Goal: Task Accomplishment & Management: Use online tool/utility

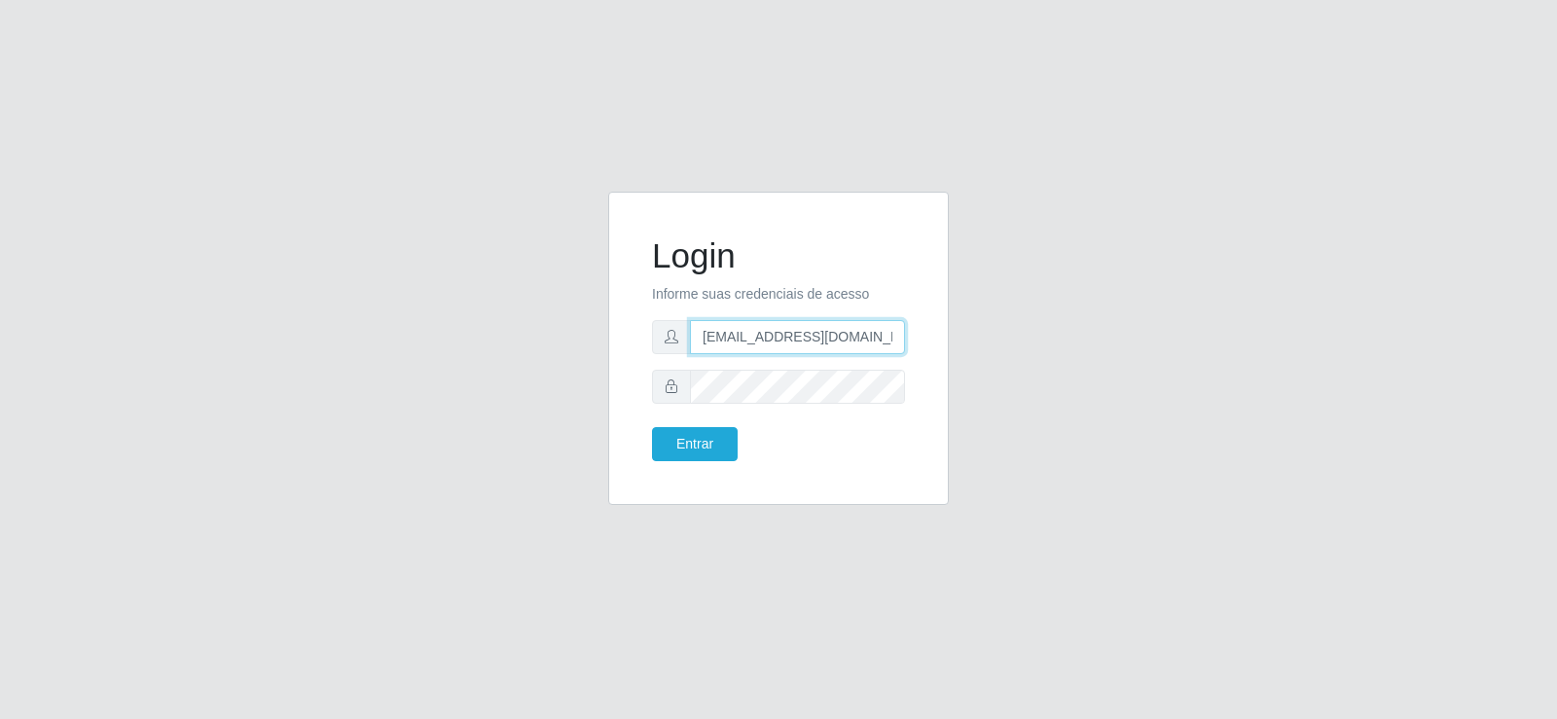
drag, startPoint x: 631, startPoint y: 360, endPoint x: 581, endPoint y: 370, distance: 50.6
click at [581, 370] on div "Login Informe suas credenciais de acesso [EMAIL_ADDRESS][DOMAIN_NAME] Entrar" at bounding box center [778, 360] width 1109 height 337
type input "[DOMAIN_NAME]"
drag, startPoint x: 769, startPoint y: 346, endPoint x: 562, endPoint y: 382, distance: 210.4
click at [562, 382] on div "Login Informe suas credenciais de acesso [DOMAIN_NAME] Entrar" at bounding box center [778, 360] width 1109 height 337
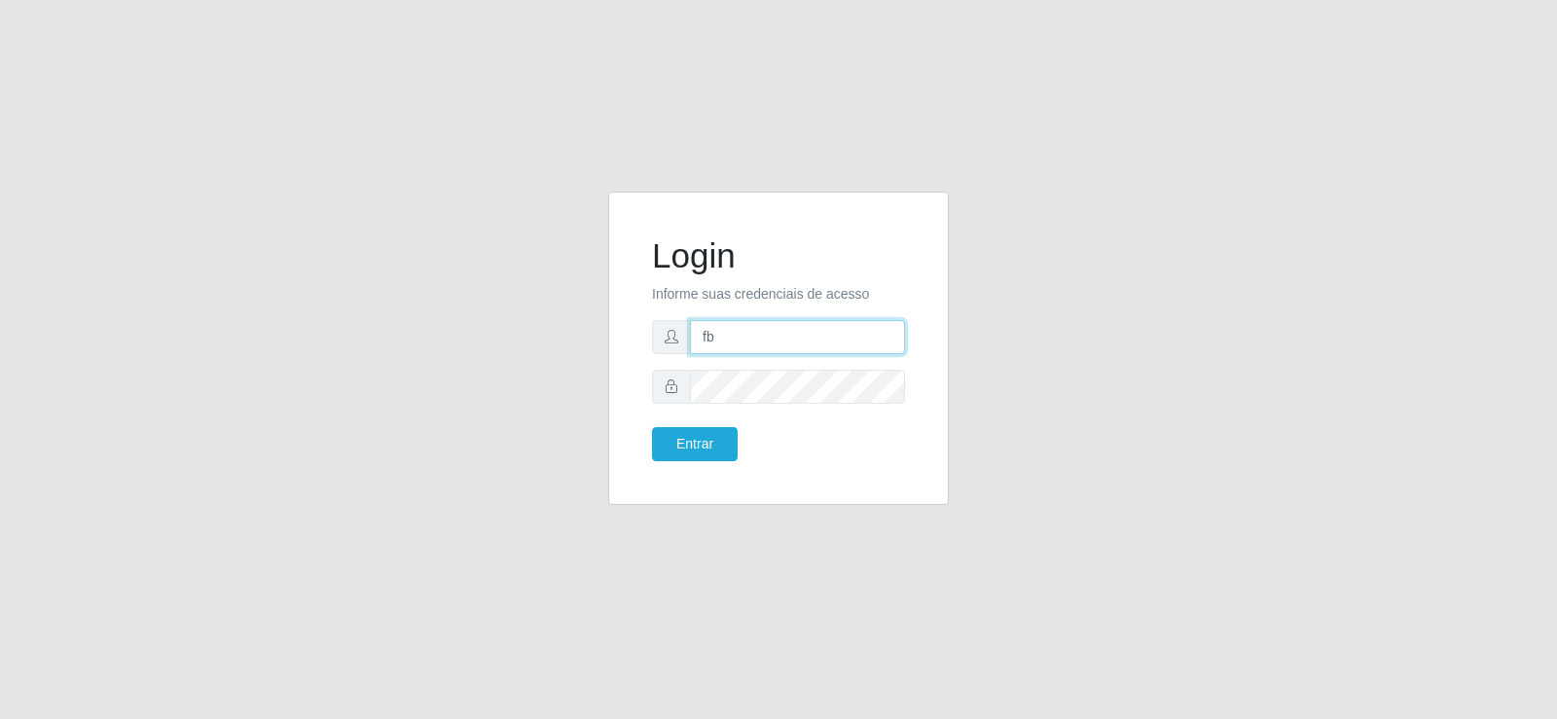
type input "[EMAIL_ADDRESS][DOMAIN_NAME]"
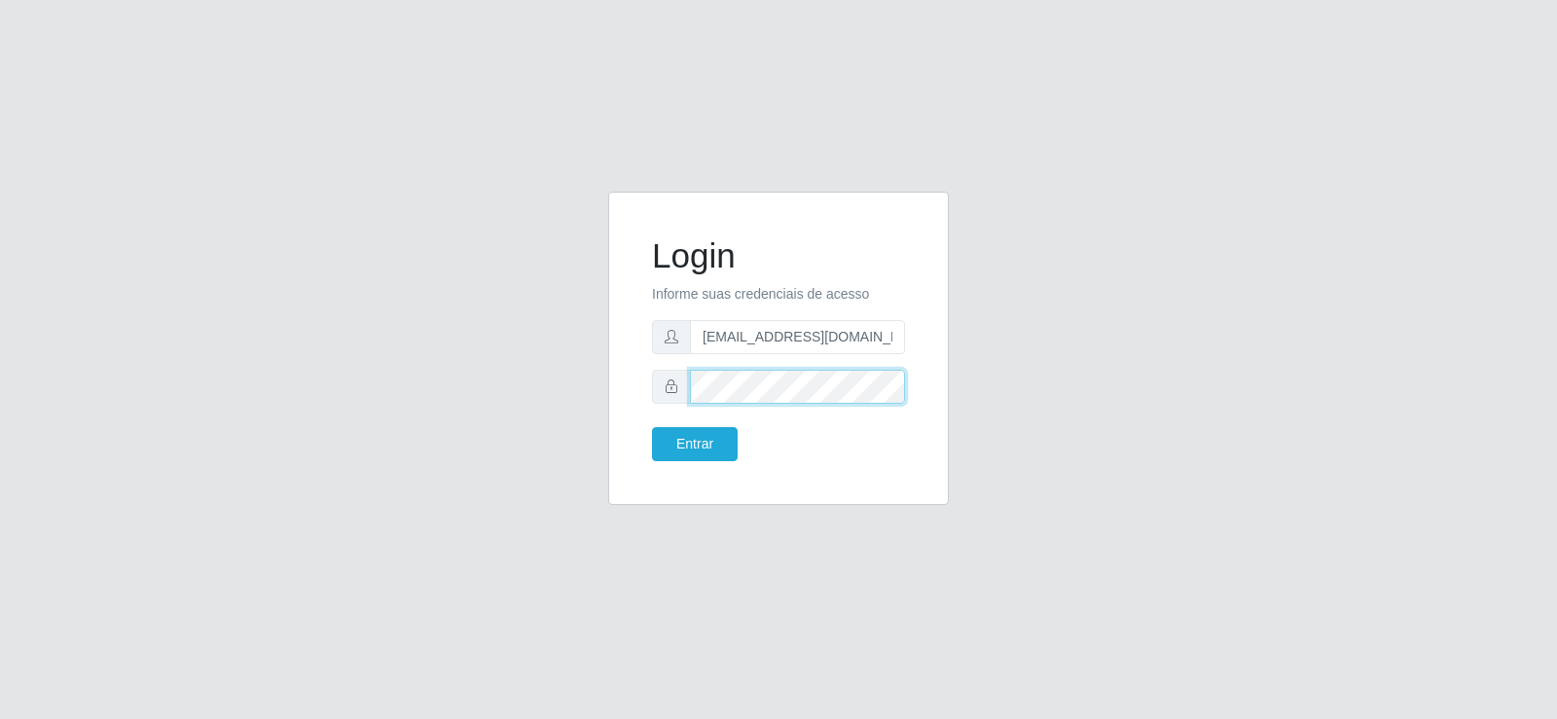
click at [620, 397] on div "Login Informe suas credenciais de acesso [EMAIL_ADDRESS][DOMAIN_NAME] Entrar" at bounding box center [778, 348] width 341 height 313
click at [652, 427] on button "Entrar" at bounding box center [695, 444] width 86 height 34
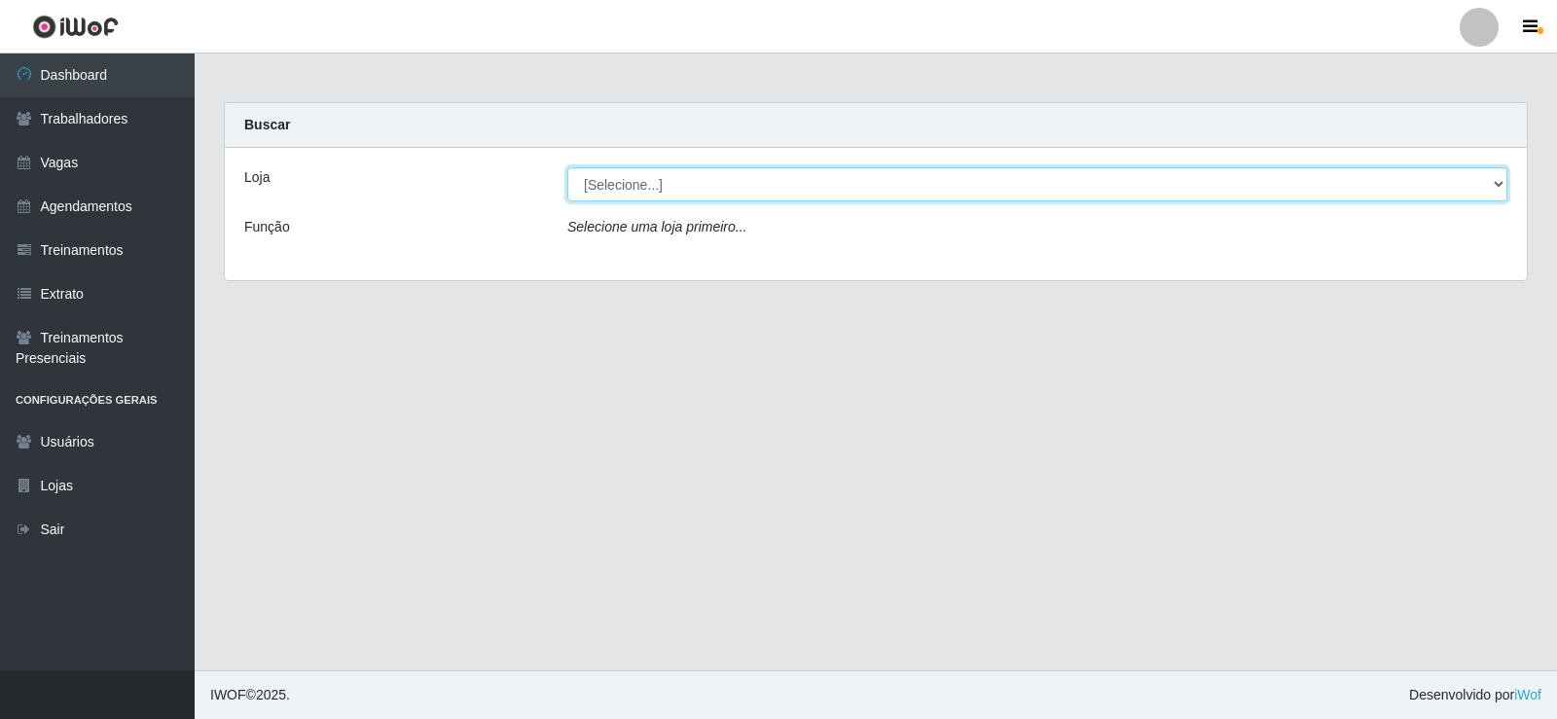
drag, startPoint x: 631, startPoint y: 188, endPoint x: 630, endPoint y: 200, distance: 11.7
click at [631, 188] on select "[Selecione...] Supermercado Tadeu - [GEOGRAPHIC_DATA]" at bounding box center [1037, 184] width 940 height 34
select select "195"
click at [567, 167] on select "[Selecione...] Supermercado Tadeu - [GEOGRAPHIC_DATA]" at bounding box center [1037, 184] width 940 height 34
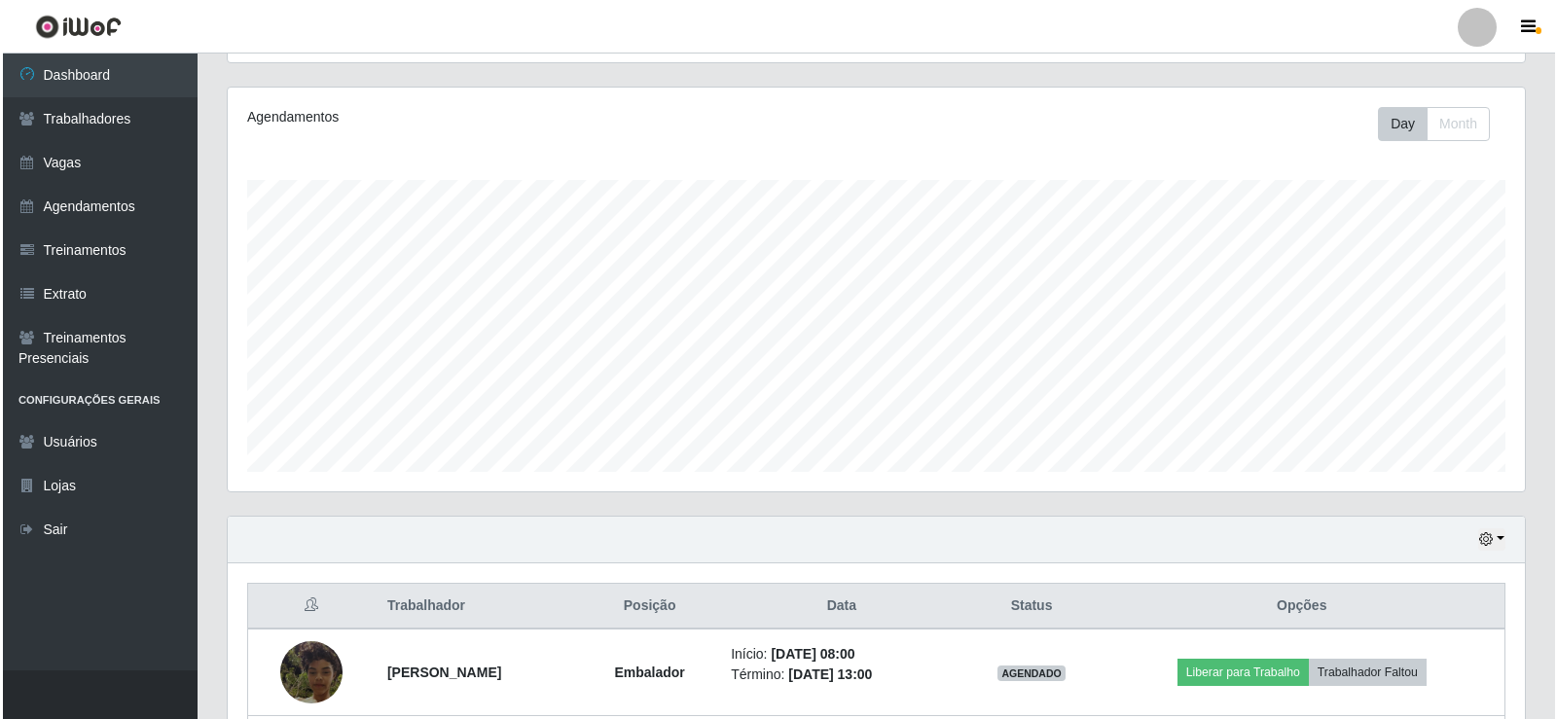
scroll to position [584, 0]
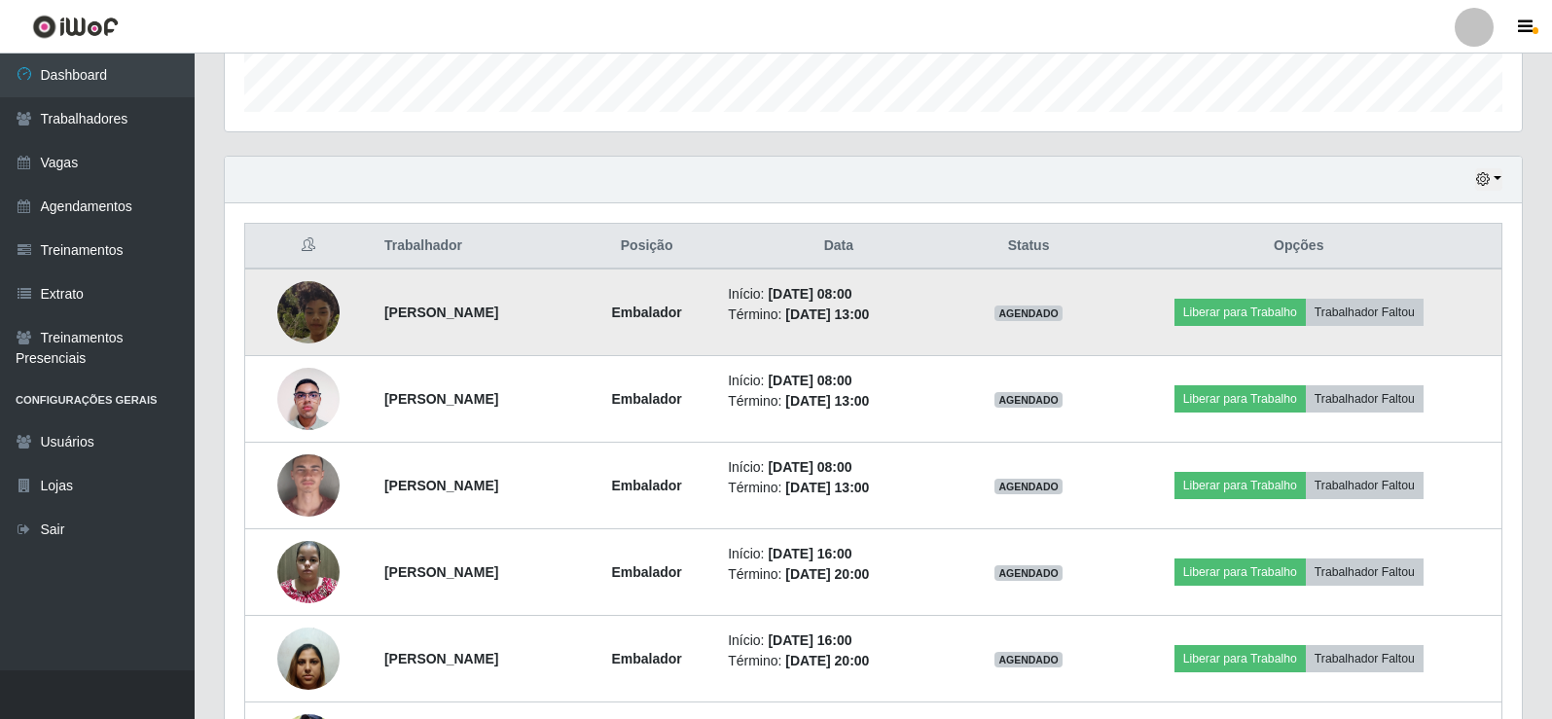
click at [299, 309] on img at bounding box center [308, 312] width 62 height 111
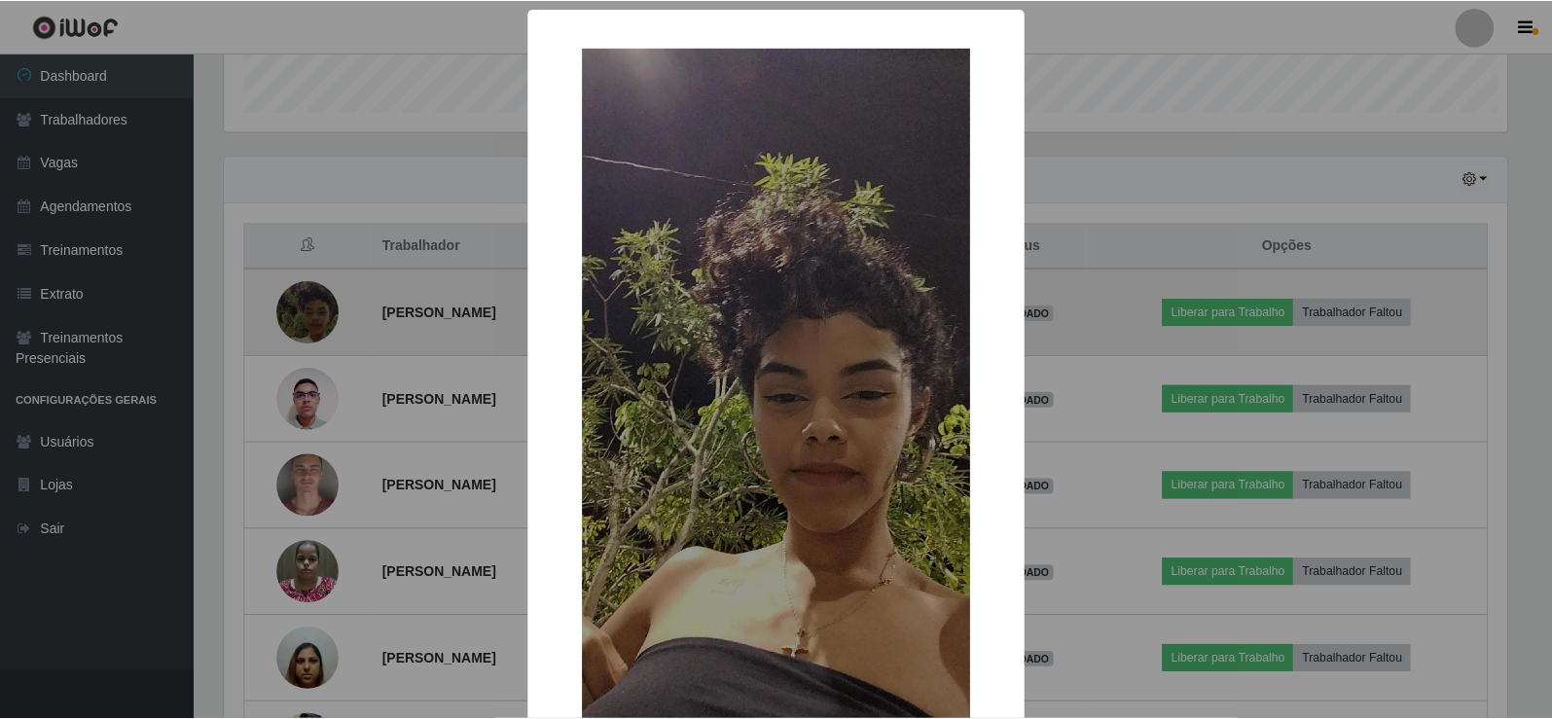
scroll to position [404, 1288]
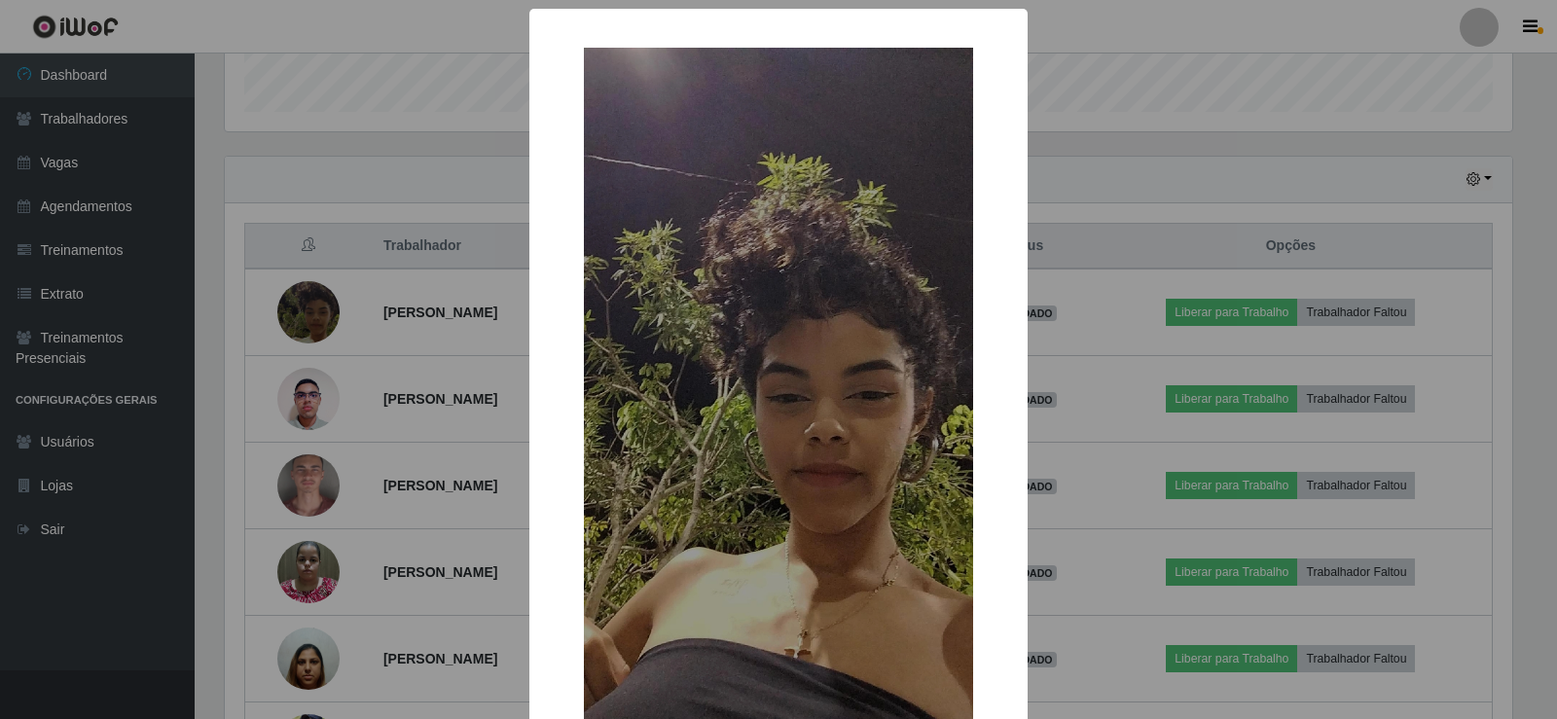
drag, startPoint x: 444, startPoint y: 173, endPoint x: 426, endPoint y: 181, distance: 19.2
click at [443, 173] on div "× OK Cancel" at bounding box center [778, 359] width 1557 height 719
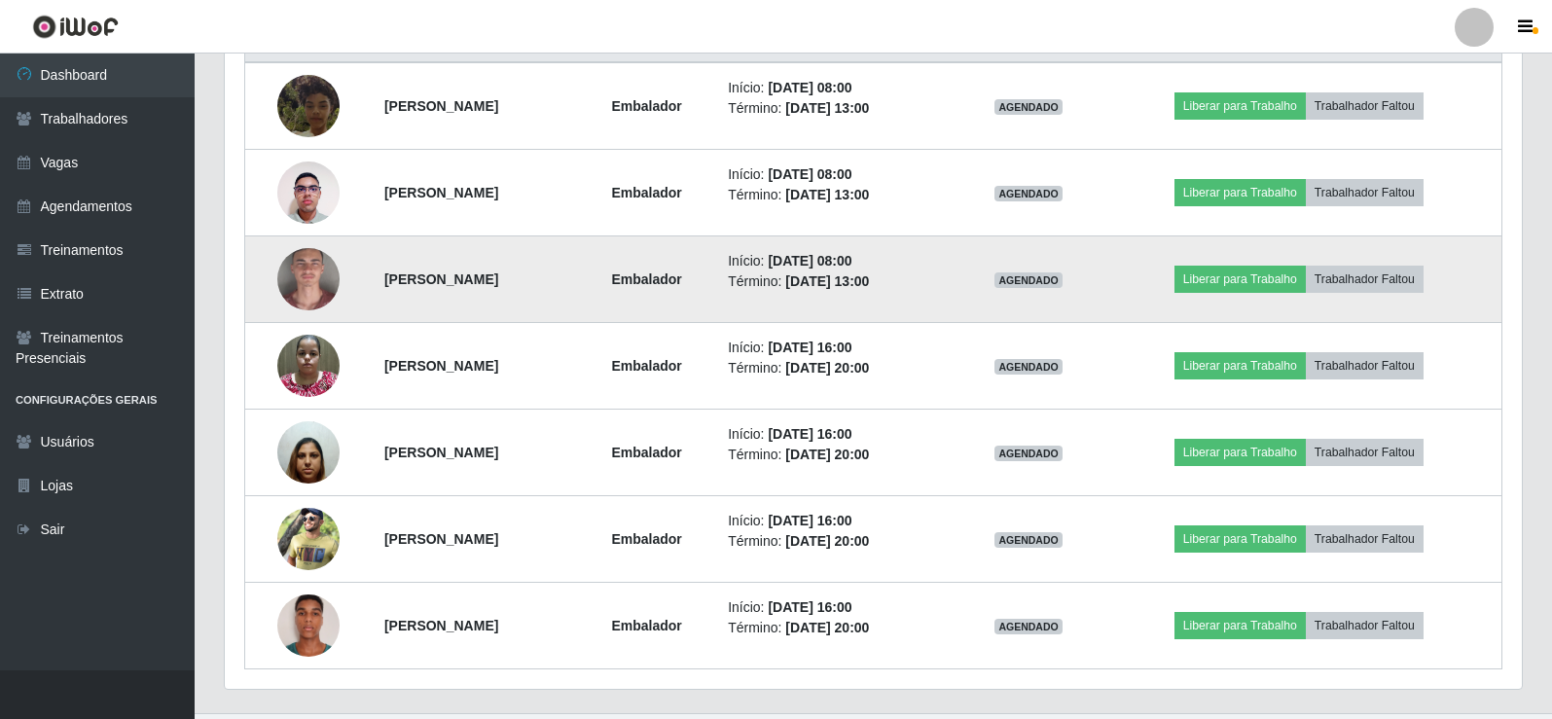
scroll to position [736, 0]
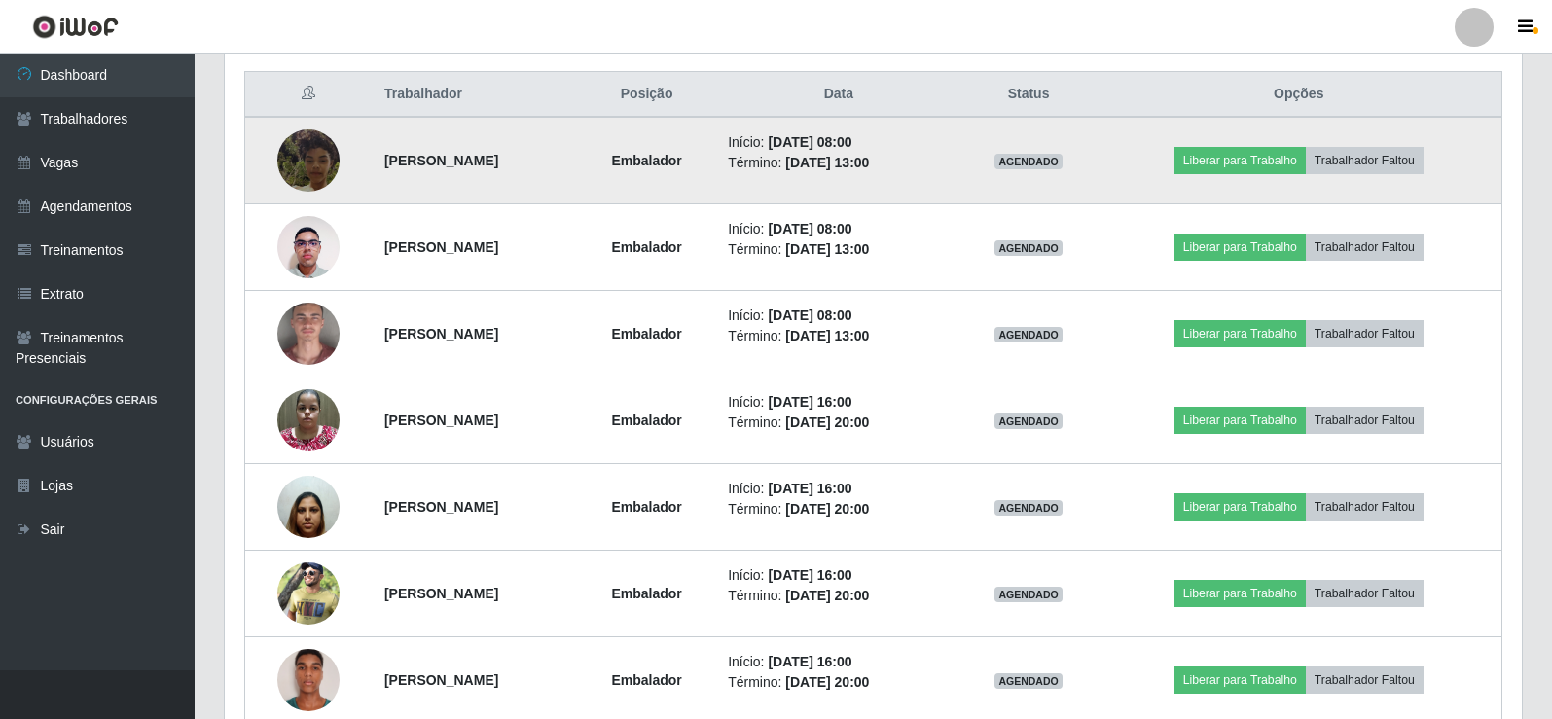
click at [307, 155] on img at bounding box center [308, 160] width 62 height 111
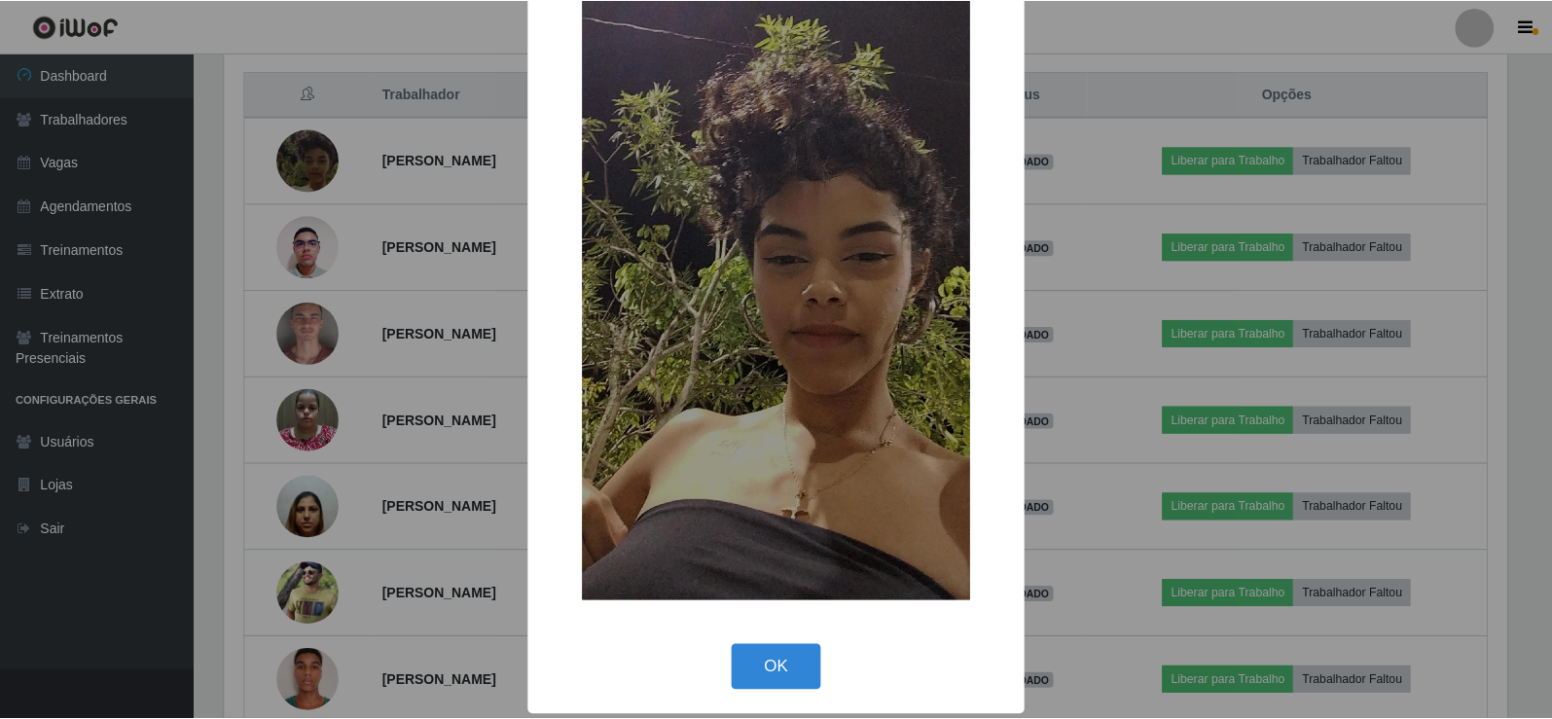
scroll to position [143, 0]
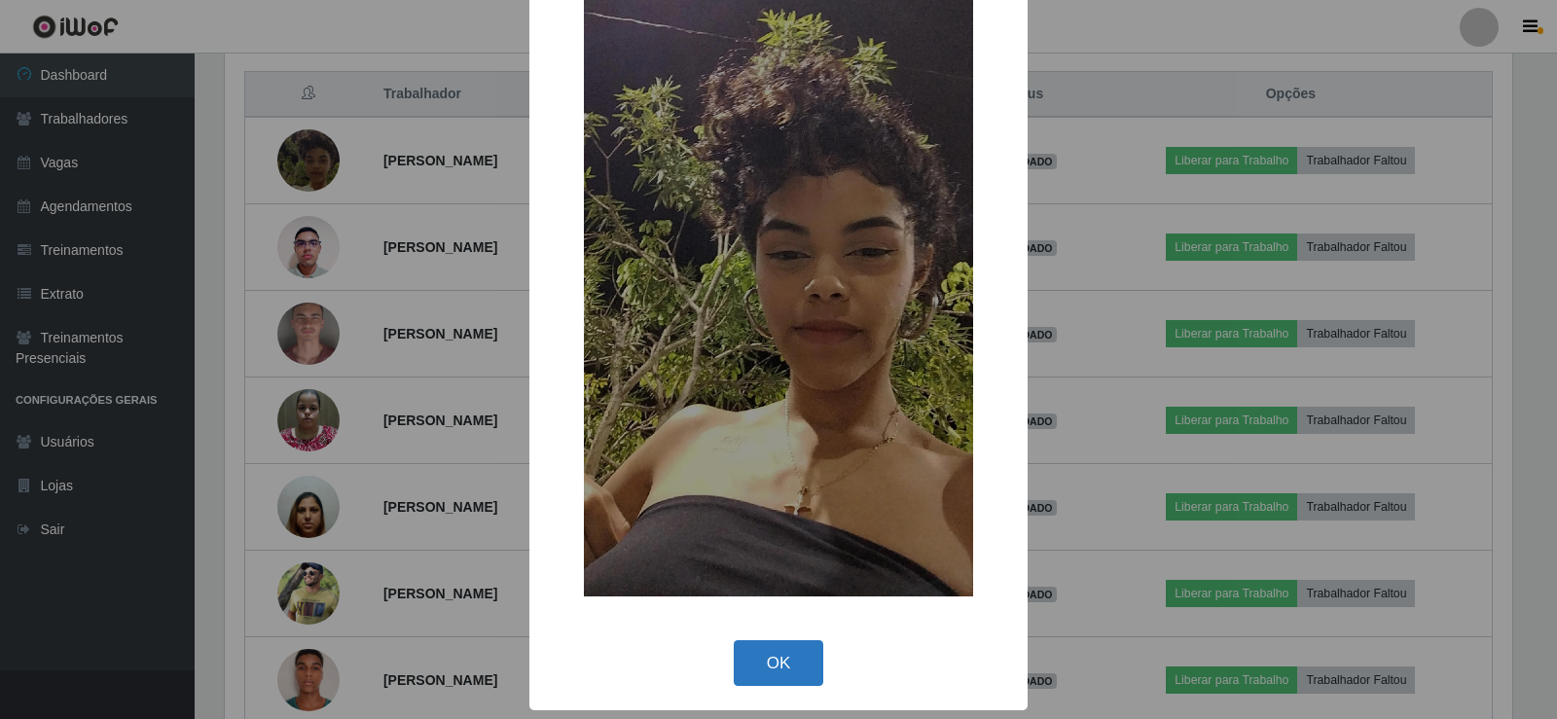
click at [760, 665] on button "OK" at bounding box center [779, 663] width 91 height 46
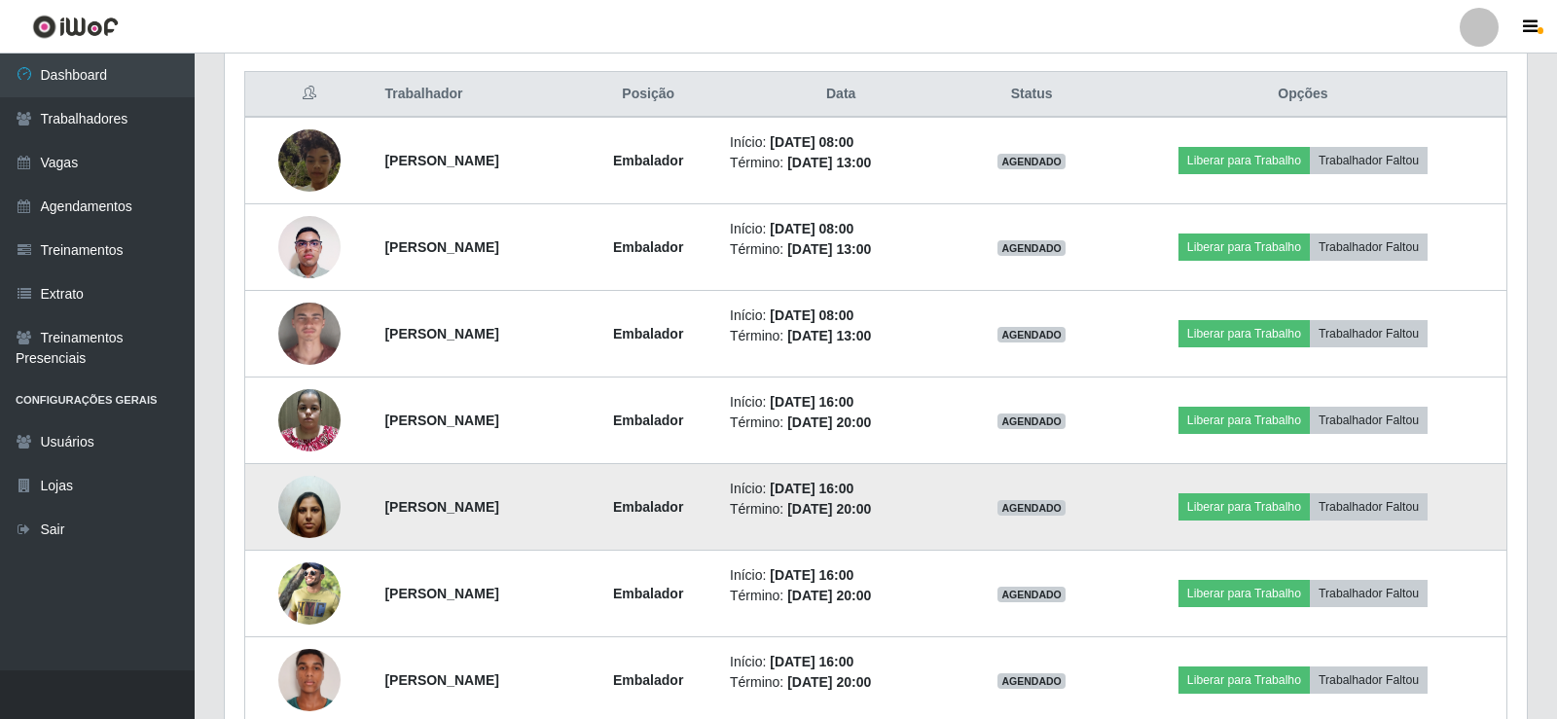
scroll to position [404, 1297]
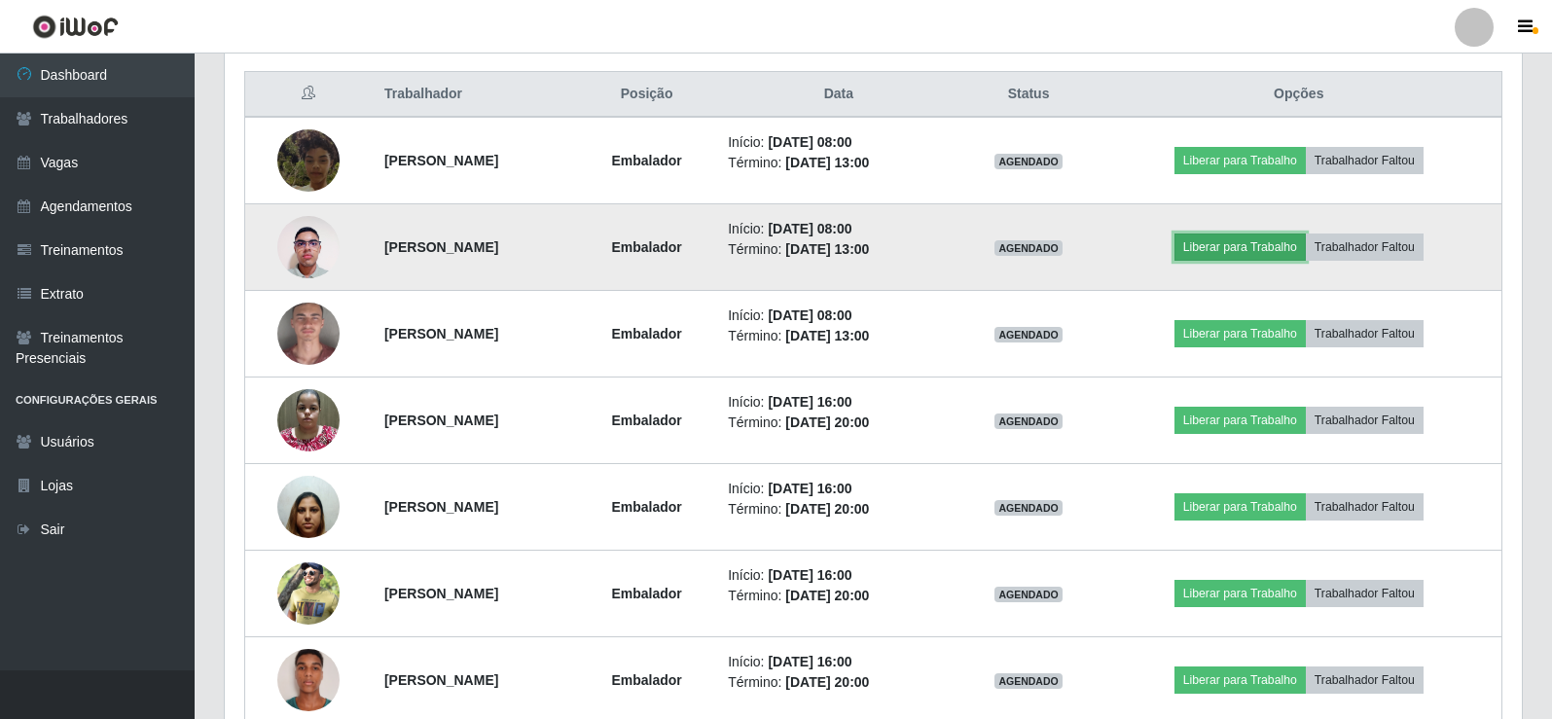
click at [1280, 247] on button "Liberar para Trabalho" at bounding box center [1240, 247] width 131 height 27
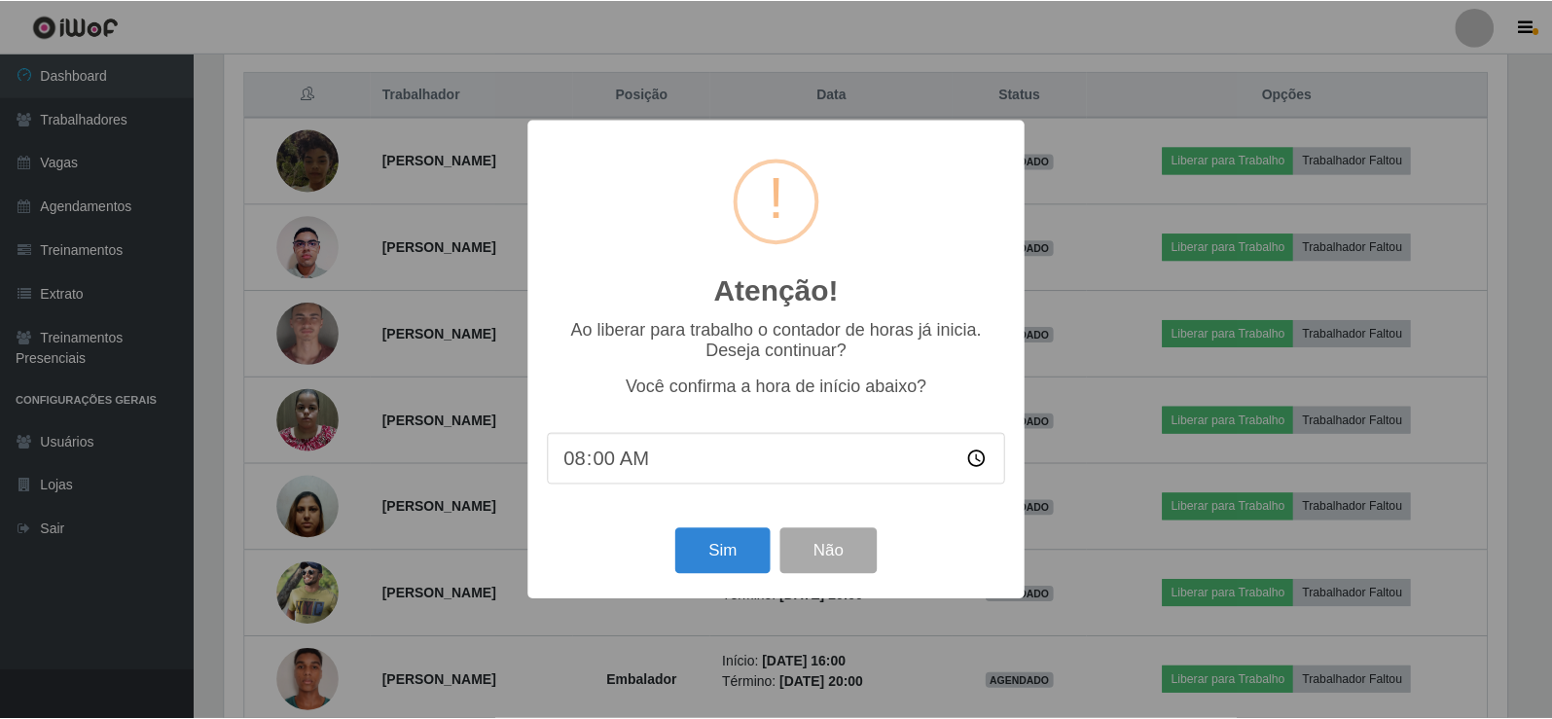
scroll to position [404, 1288]
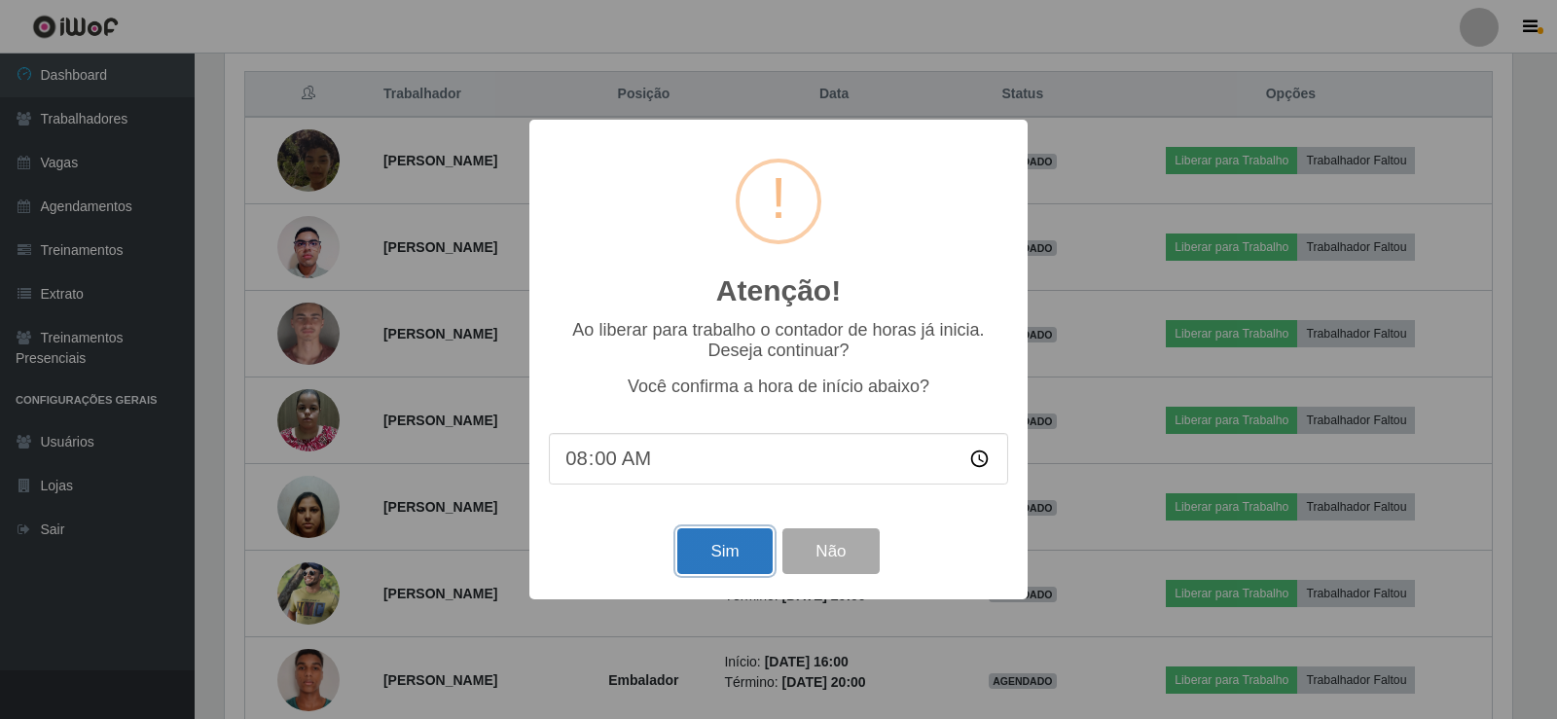
click at [727, 560] on button "Sim" at bounding box center [724, 551] width 94 height 46
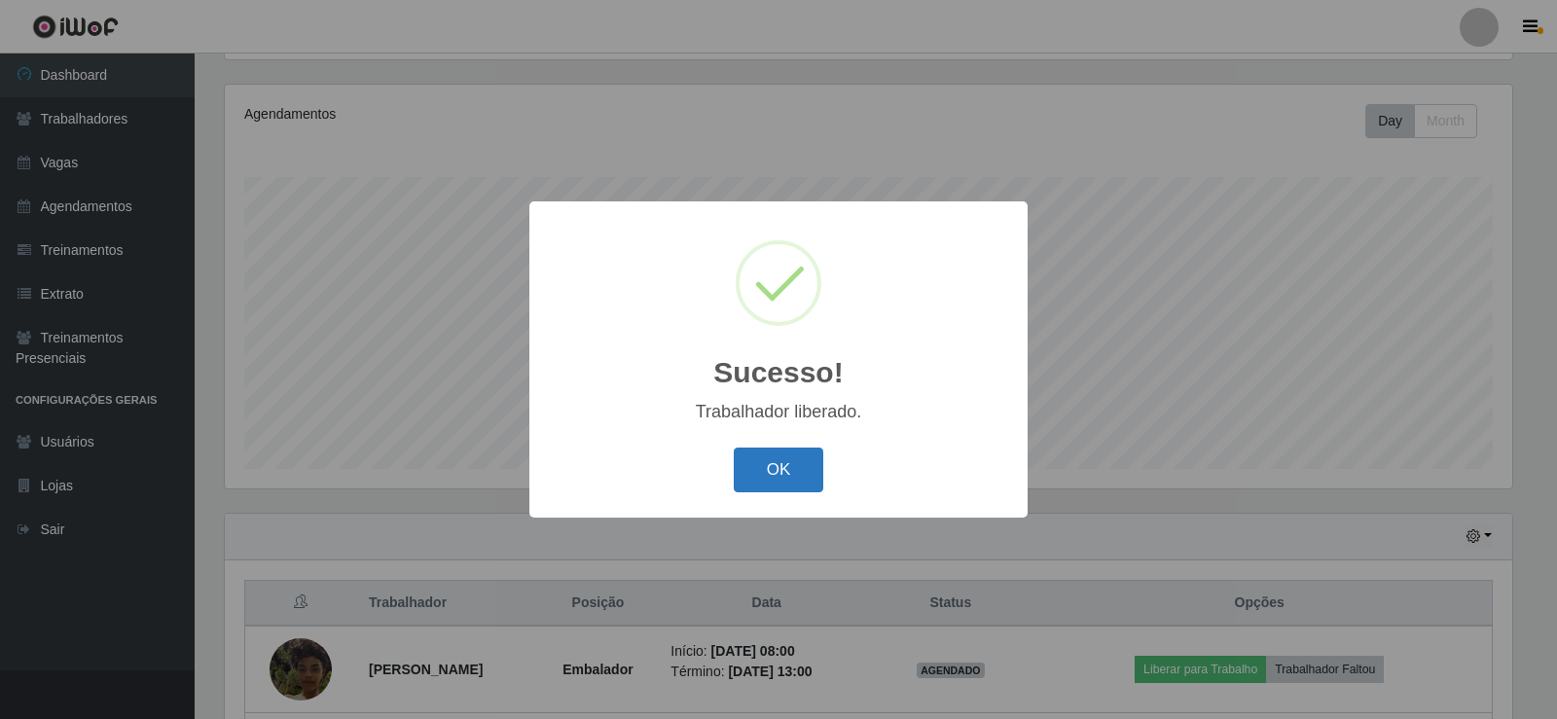
click at [746, 481] on button "OK" at bounding box center [779, 471] width 91 height 46
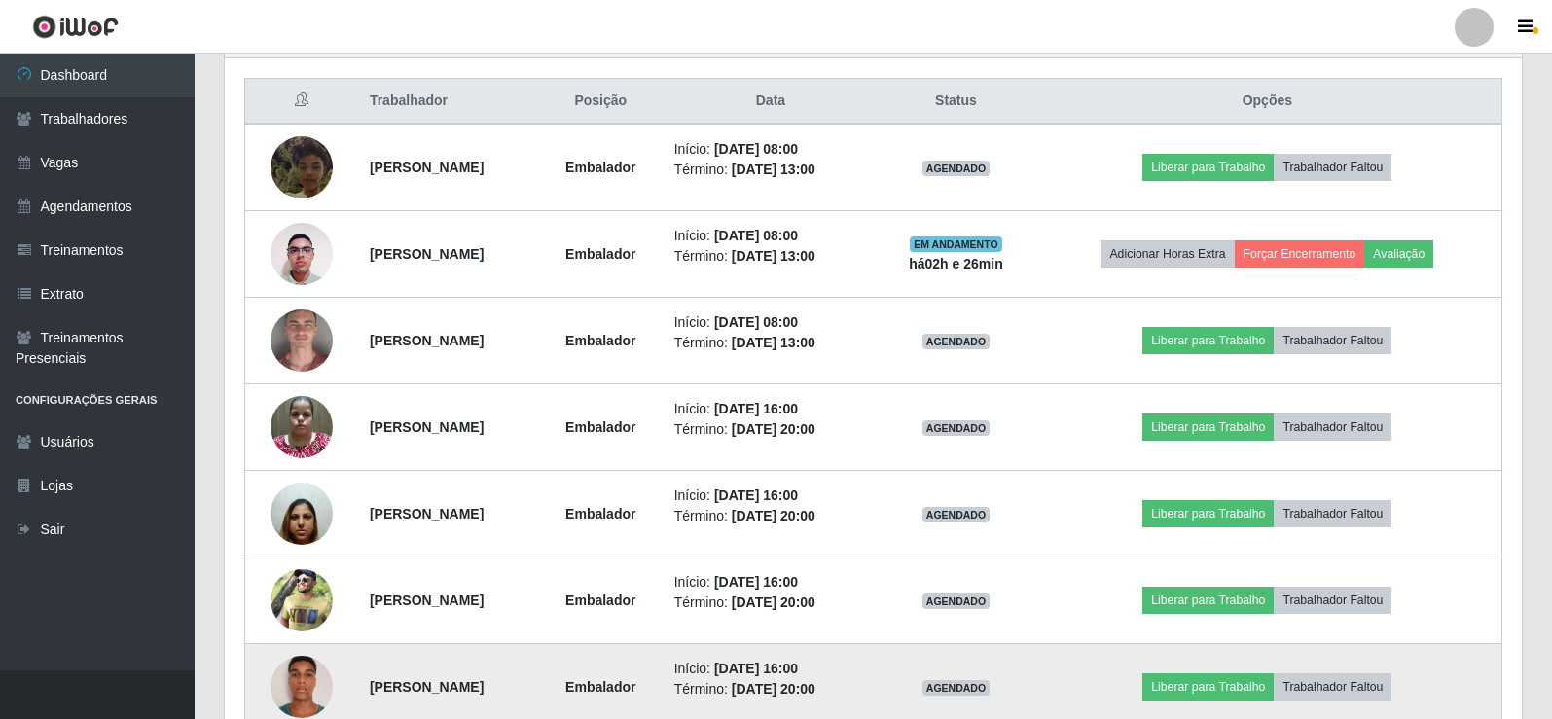
scroll to position [833, 0]
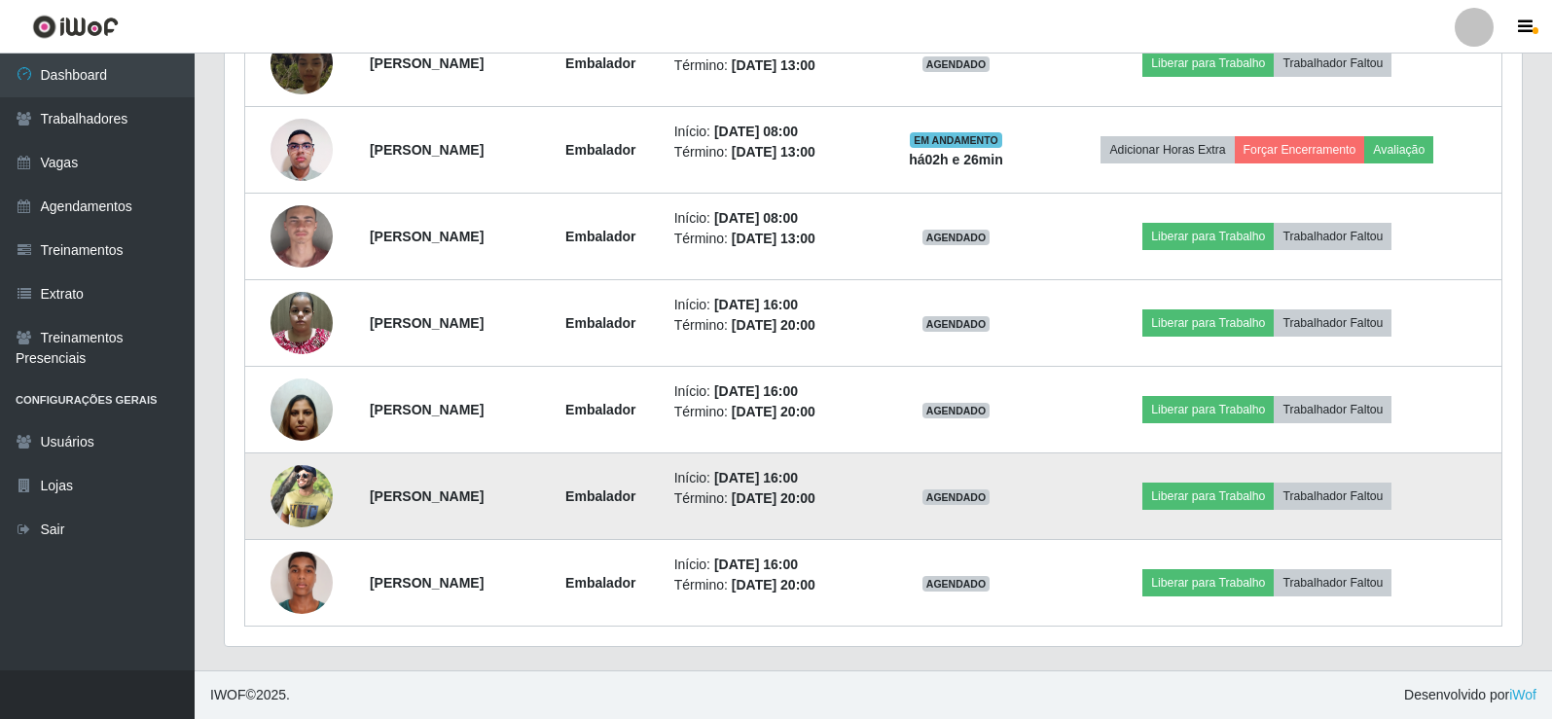
click at [293, 506] on img at bounding box center [302, 496] width 62 height 93
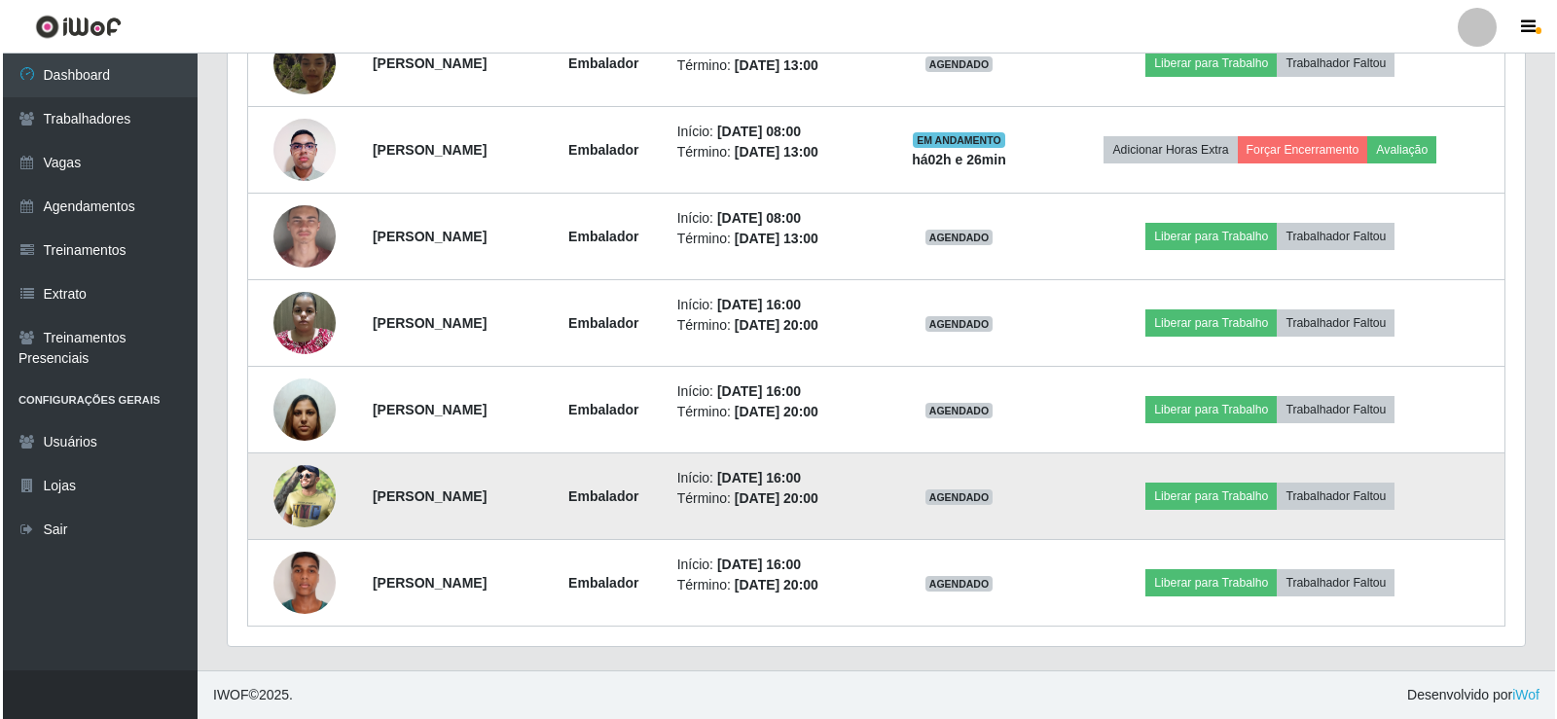
scroll to position [0, 0]
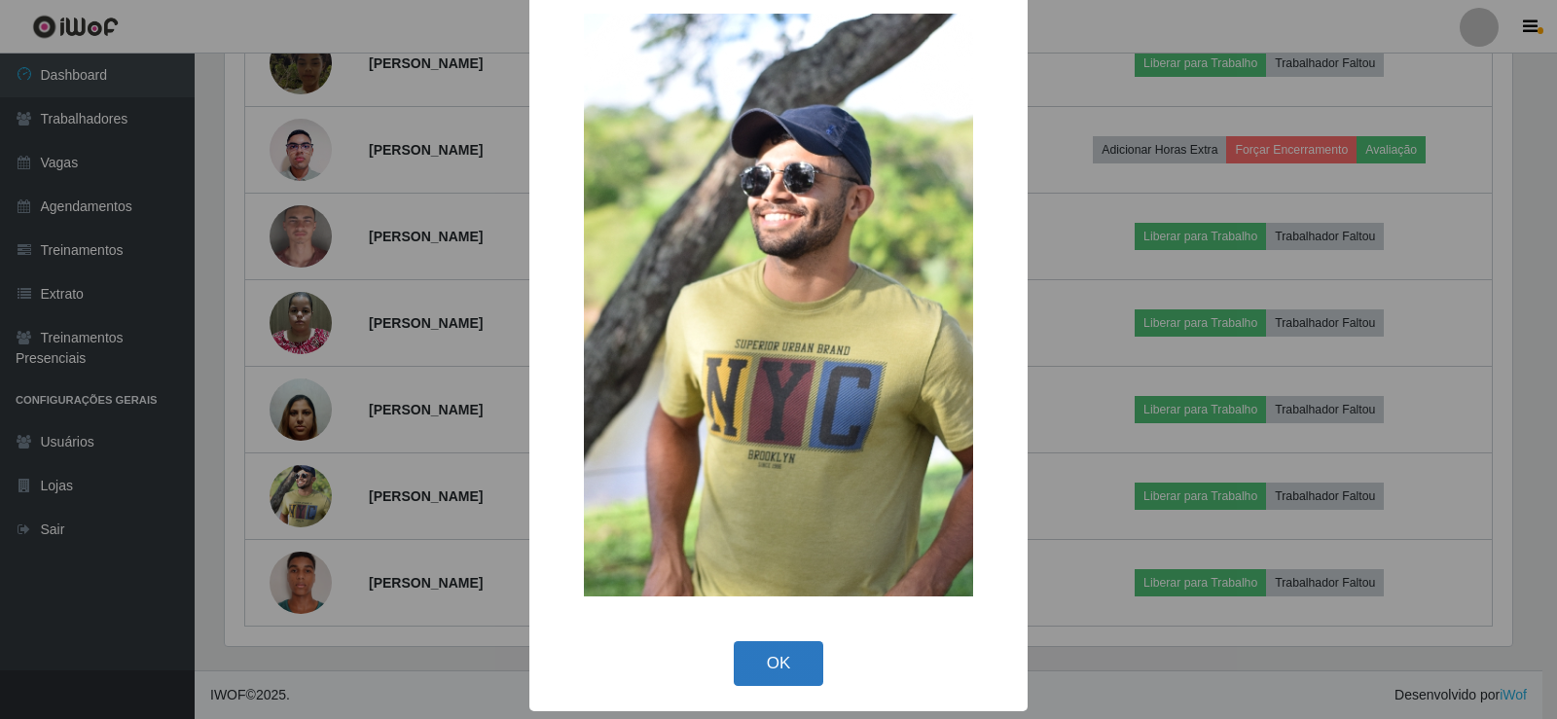
click at [773, 665] on button "OK" at bounding box center [779, 664] width 91 height 46
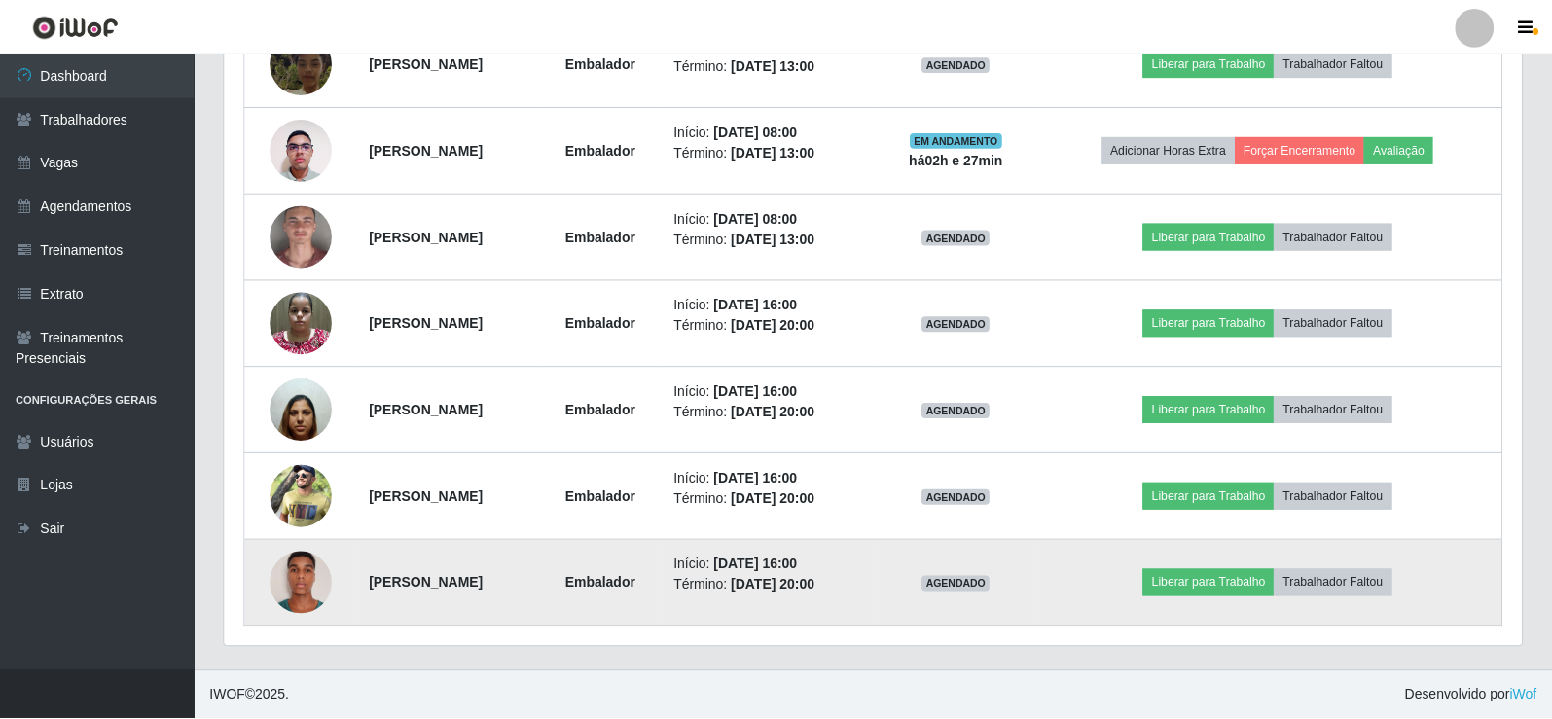
scroll to position [972787, 971894]
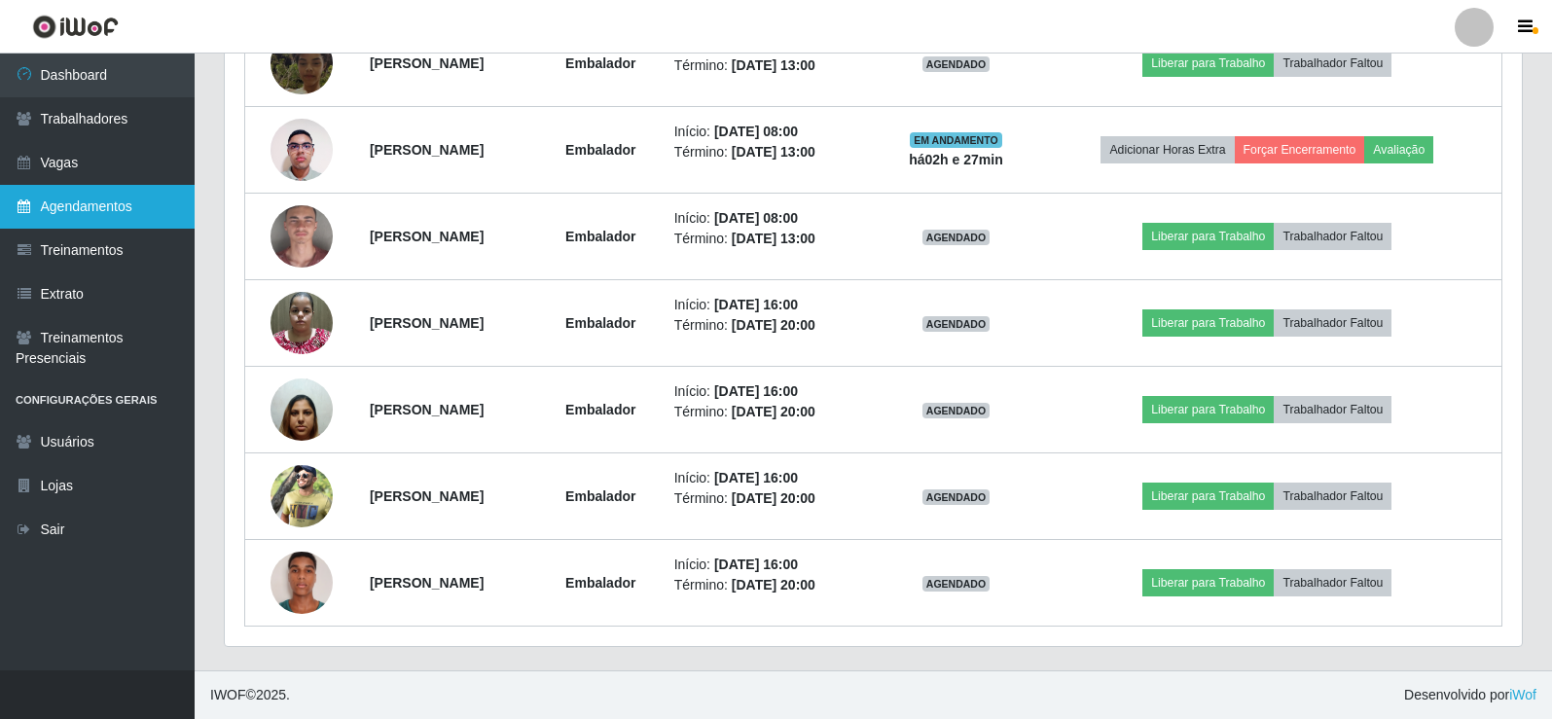
click at [116, 201] on link "Agendamentos" at bounding box center [97, 207] width 195 height 44
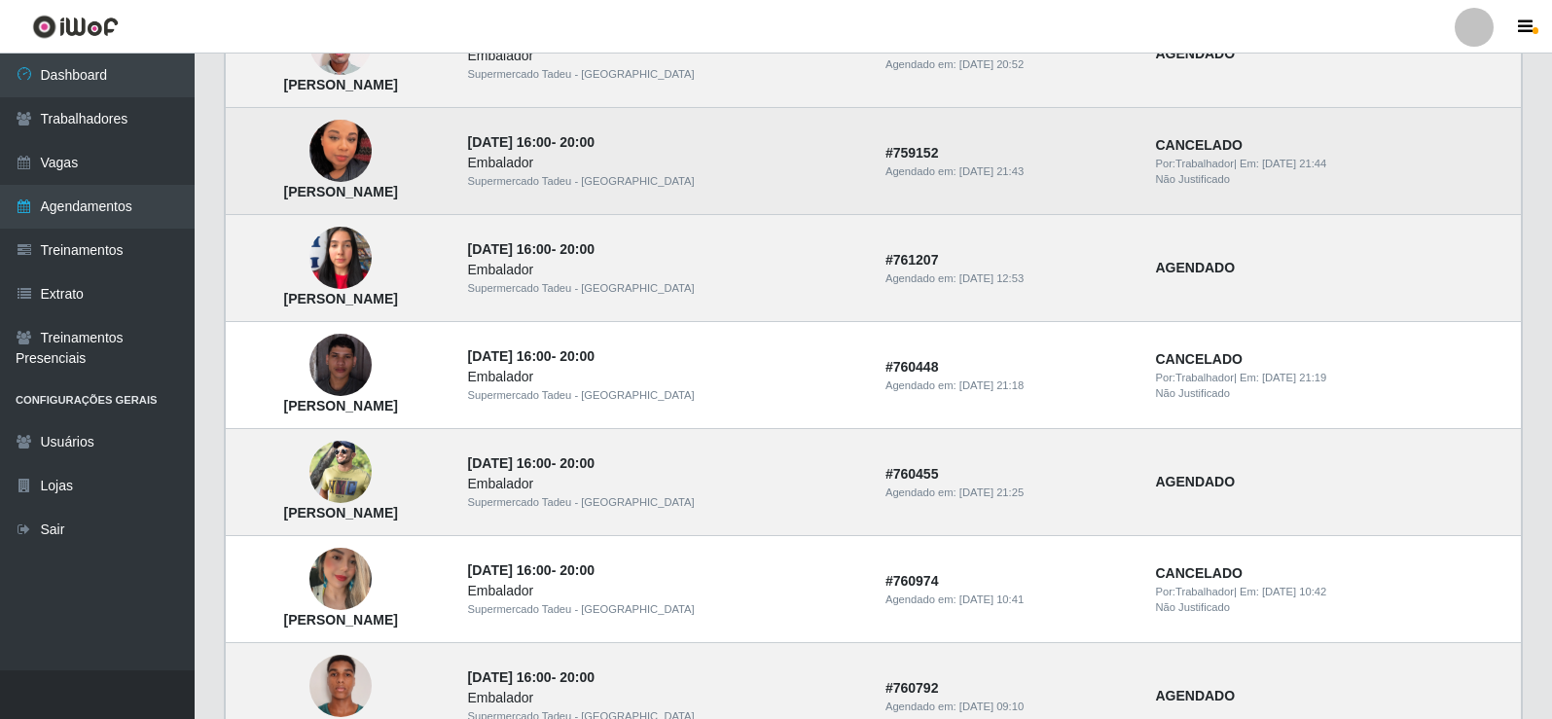
click at [372, 163] on img at bounding box center [340, 150] width 62 height 111
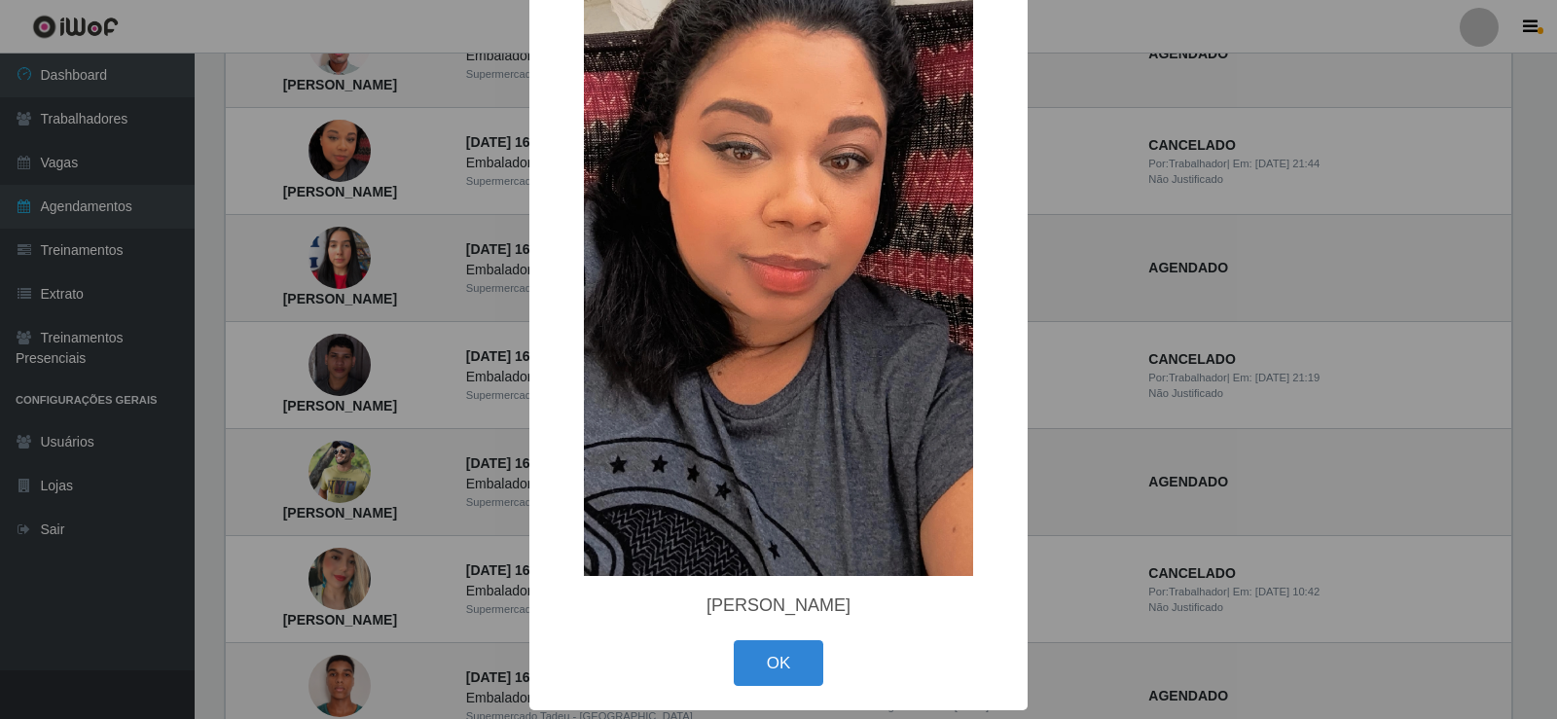
click at [760, 679] on button "OK" at bounding box center [779, 663] width 91 height 46
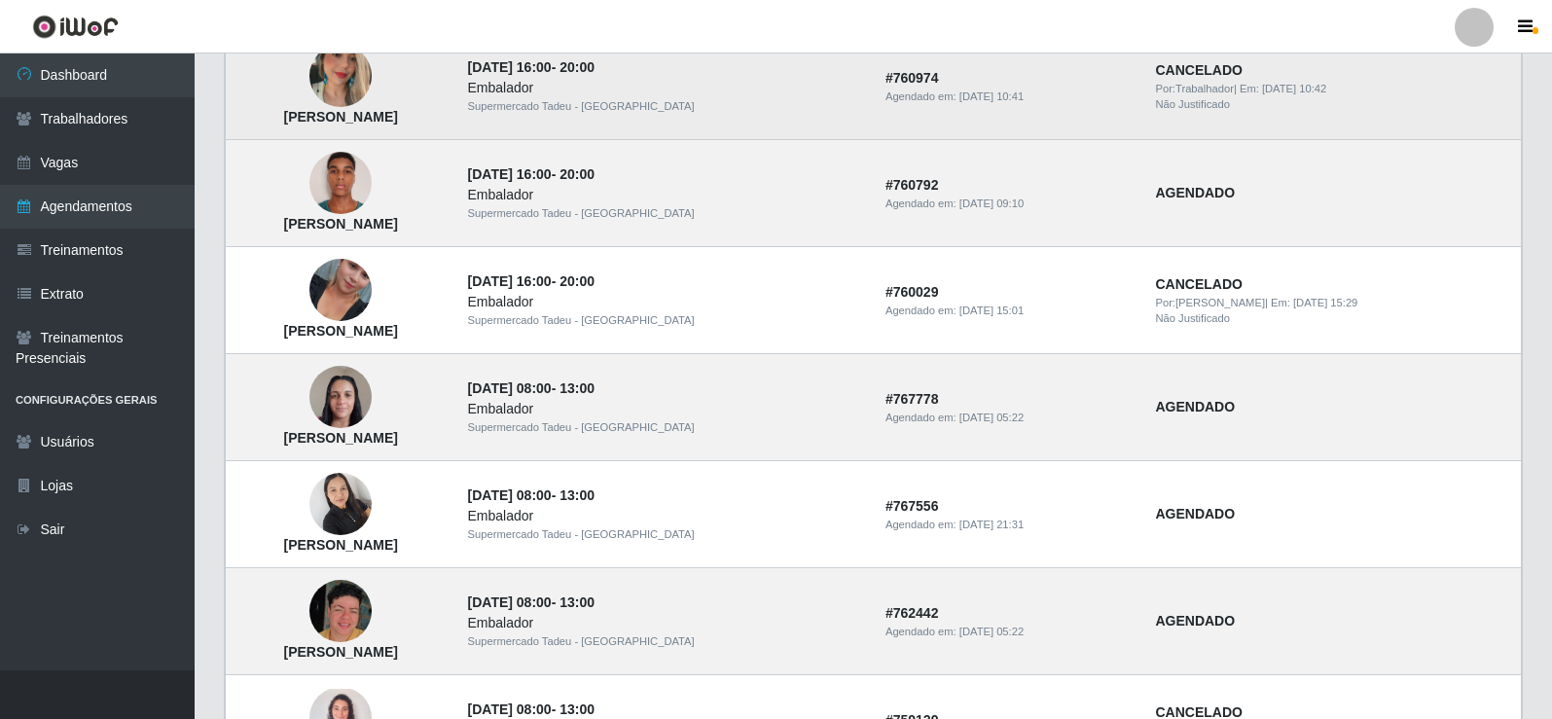
scroll to position [876, 0]
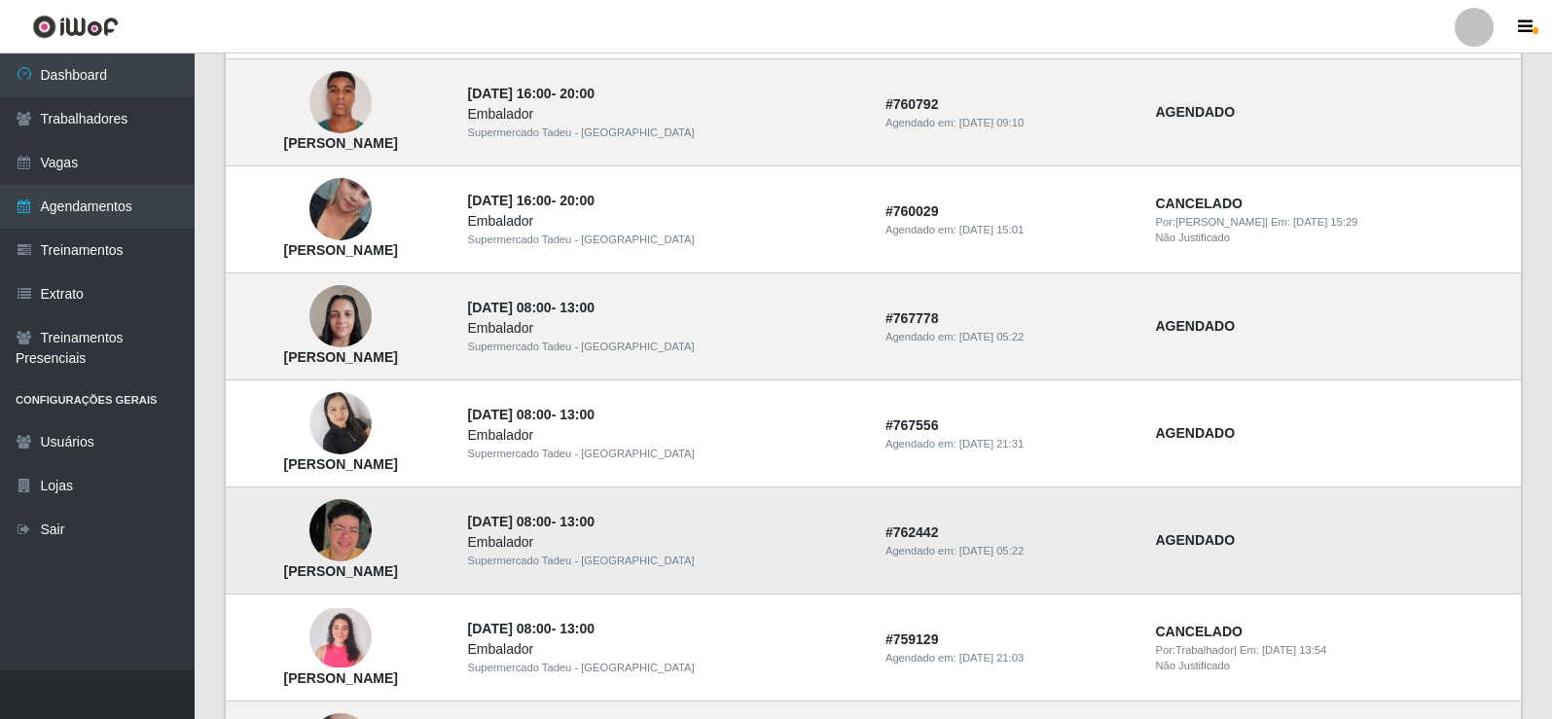
click at [372, 534] on img at bounding box center [340, 530] width 62 height 62
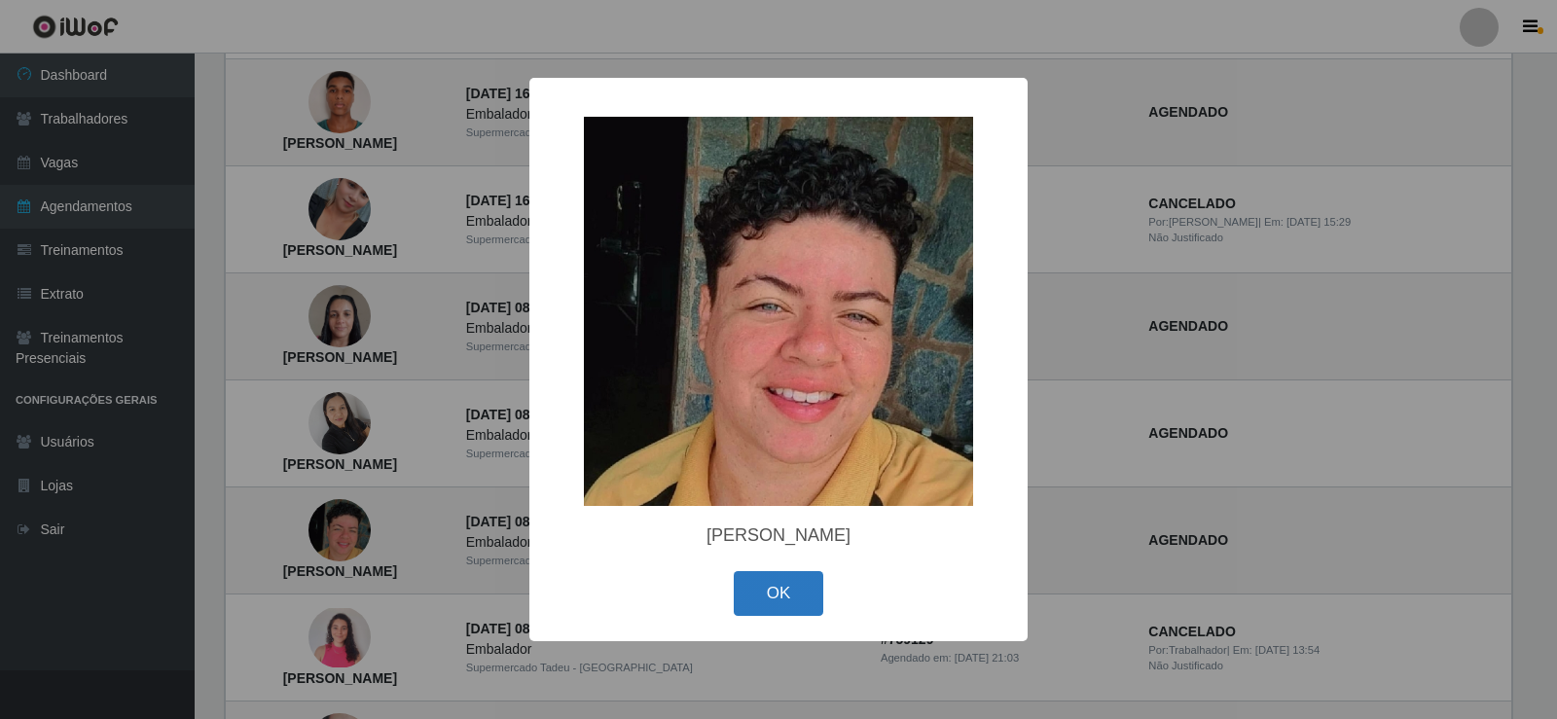
click at [794, 588] on button "OK" at bounding box center [779, 594] width 91 height 46
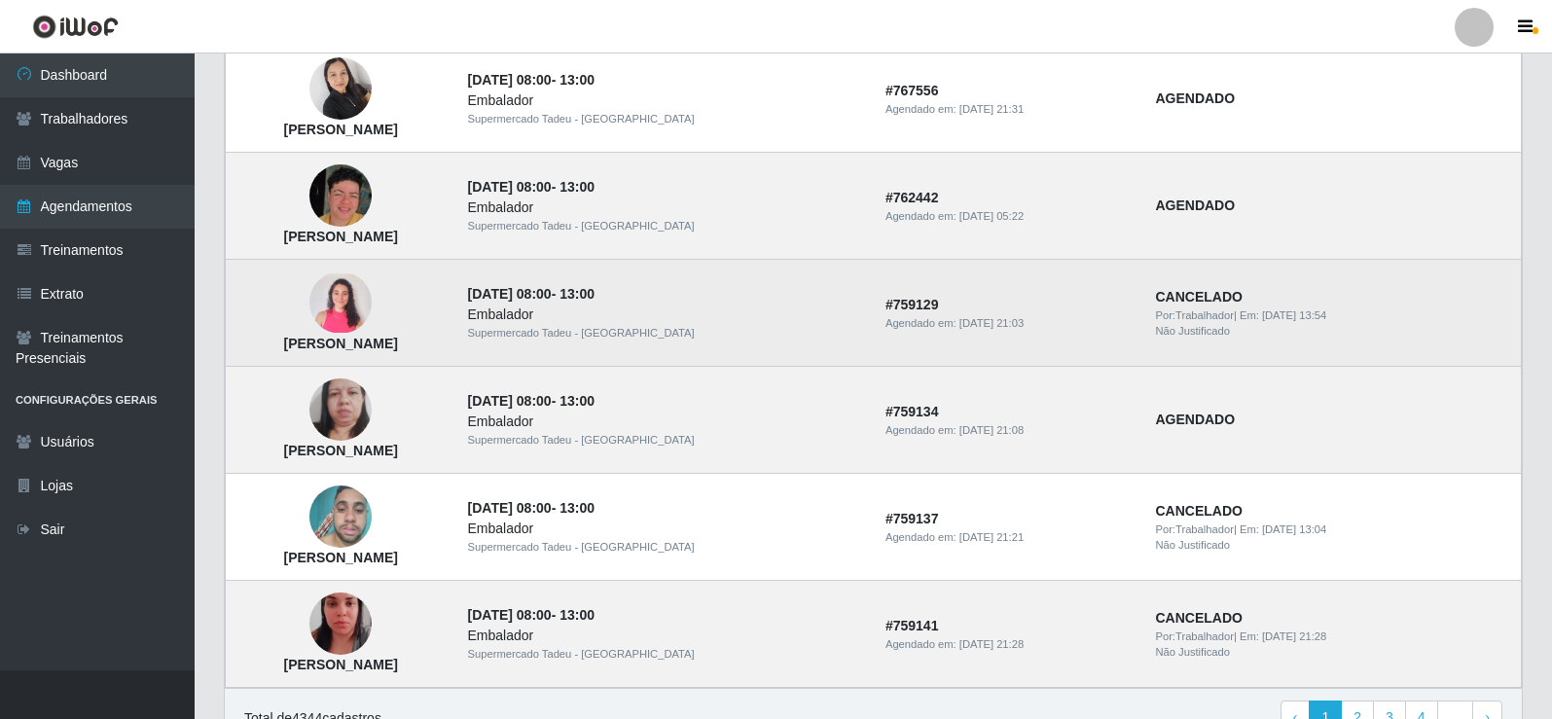
scroll to position [1265, 0]
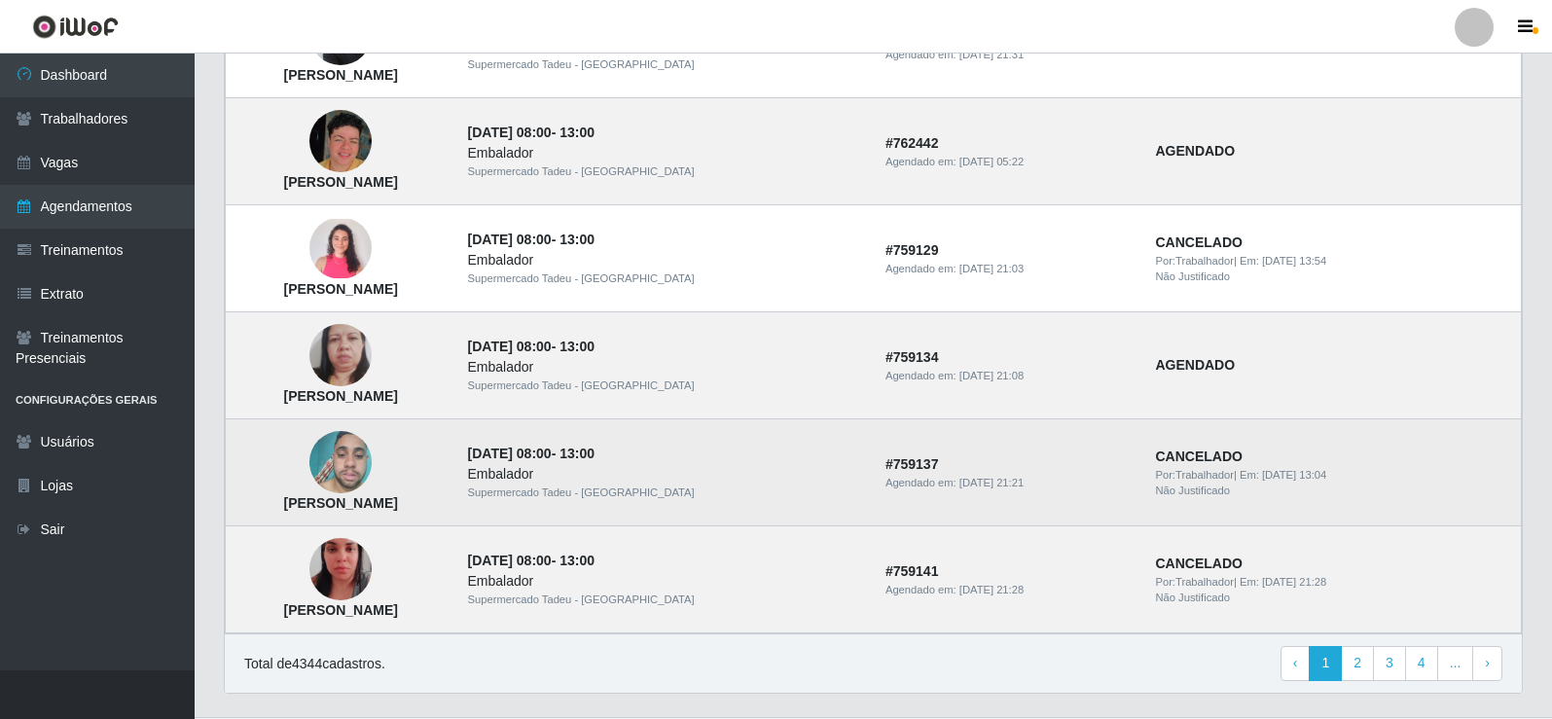
click at [372, 467] on img at bounding box center [340, 462] width 62 height 83
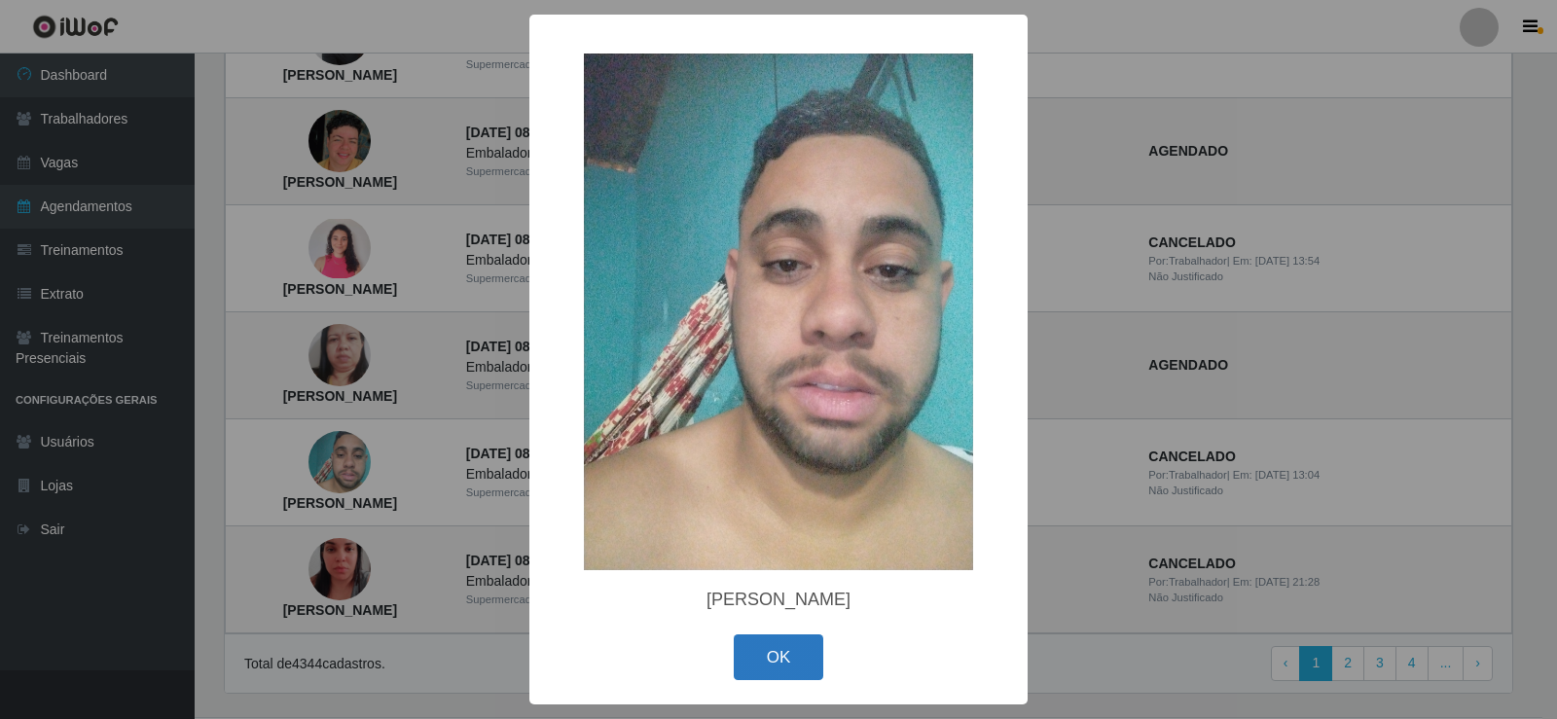
click at [788, 667] on button "OK" at bounding box center [779, 658] width 91 height 46
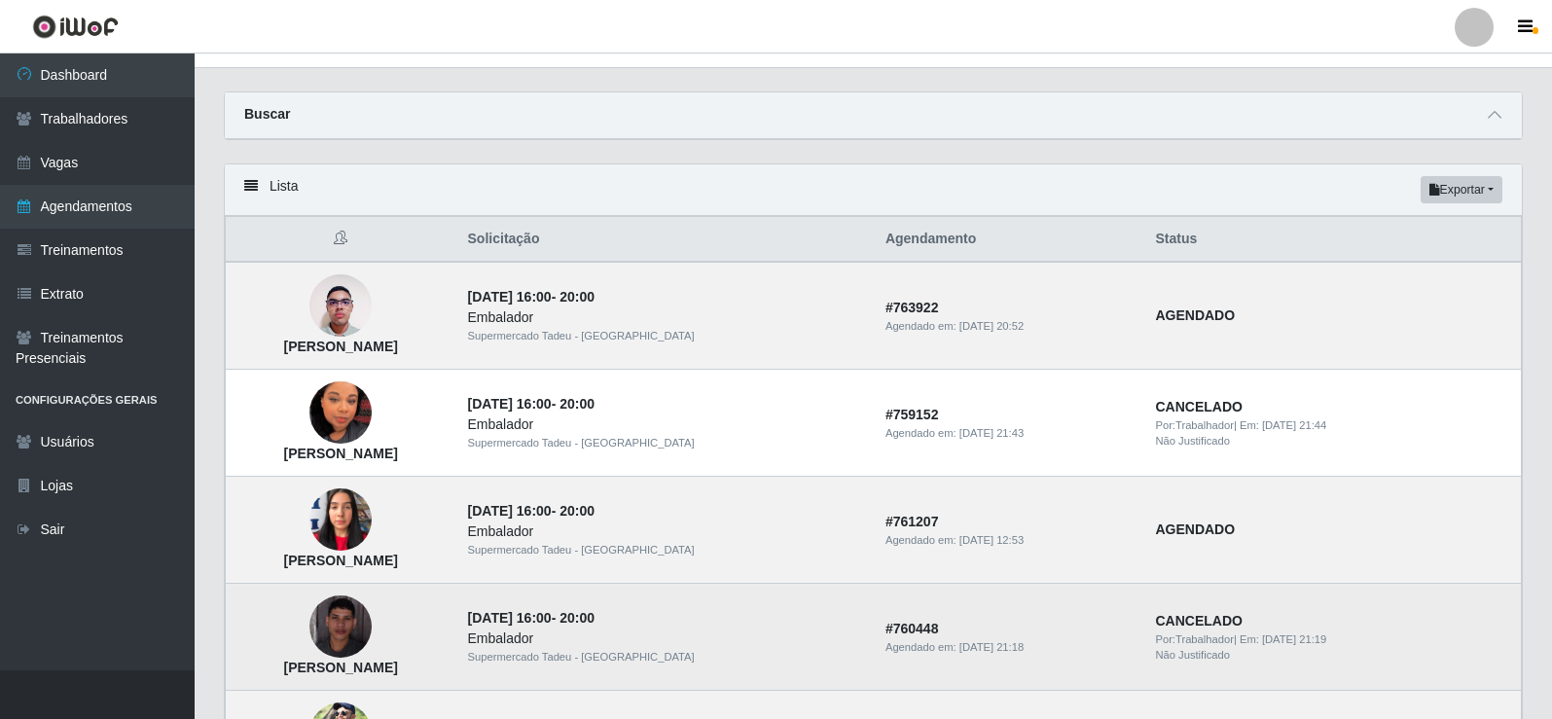
scroll to position [0, 0]
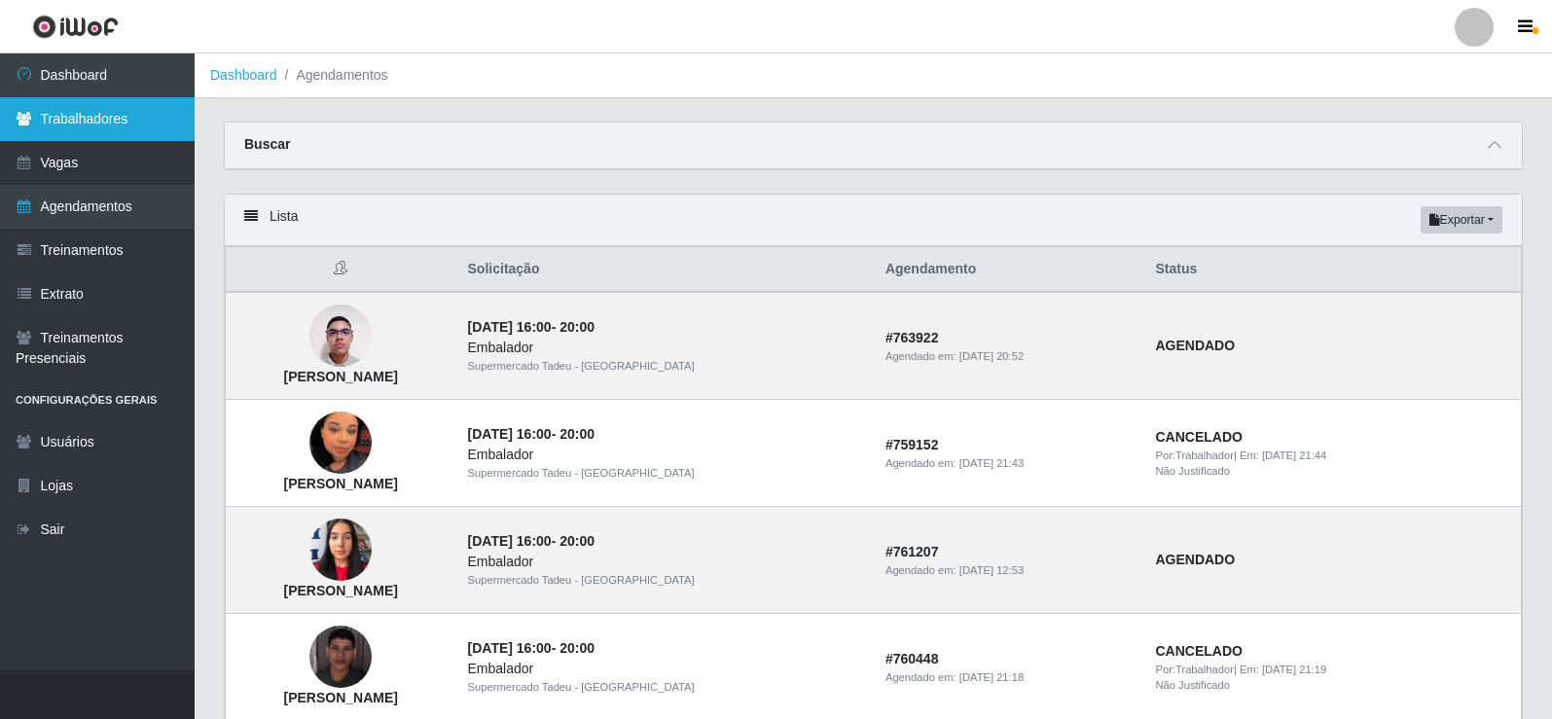
click at [138, 104] on link "Trabalhadores" at bounding box center [97, 119] width 195 height 44
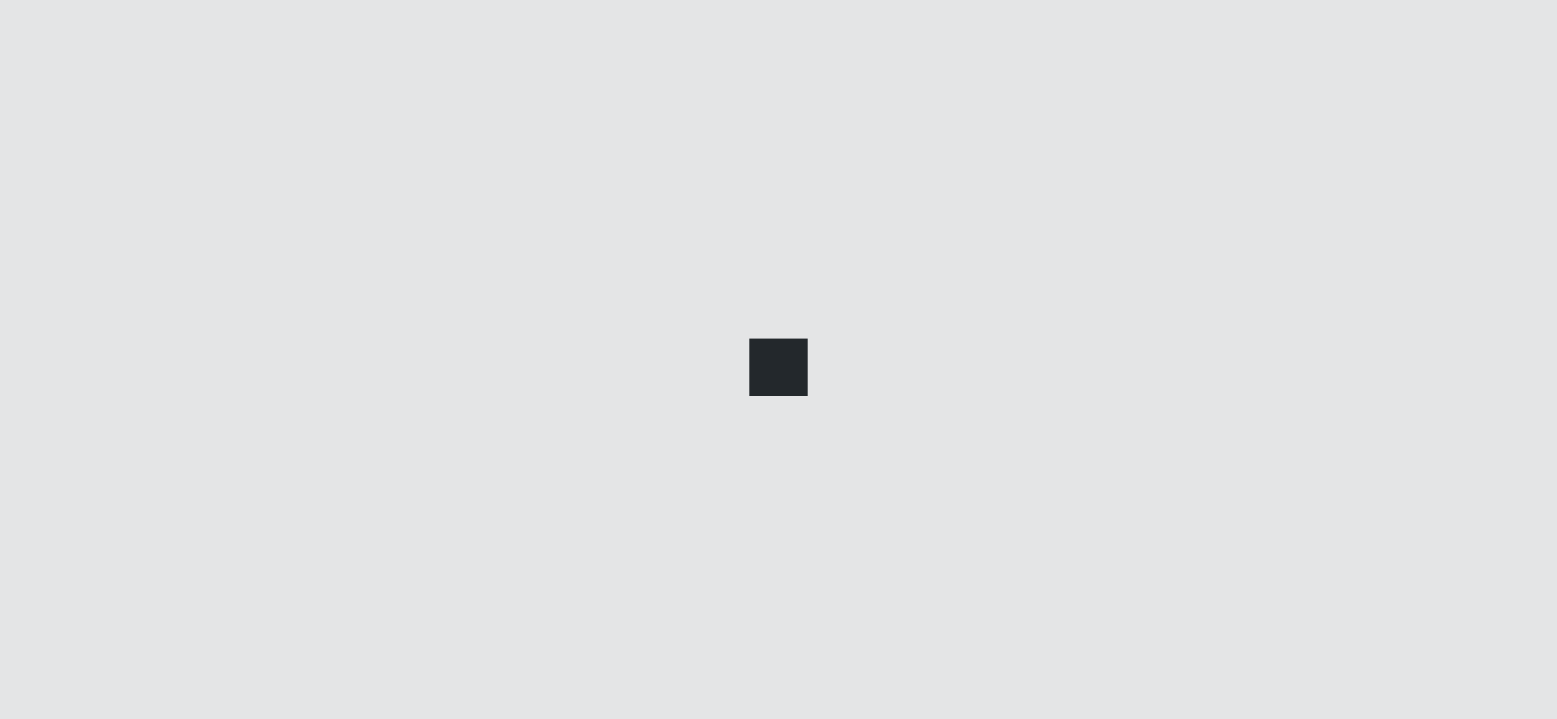
click at [140, 73] on div at bounding box center [778, 359] width 1557 height 719
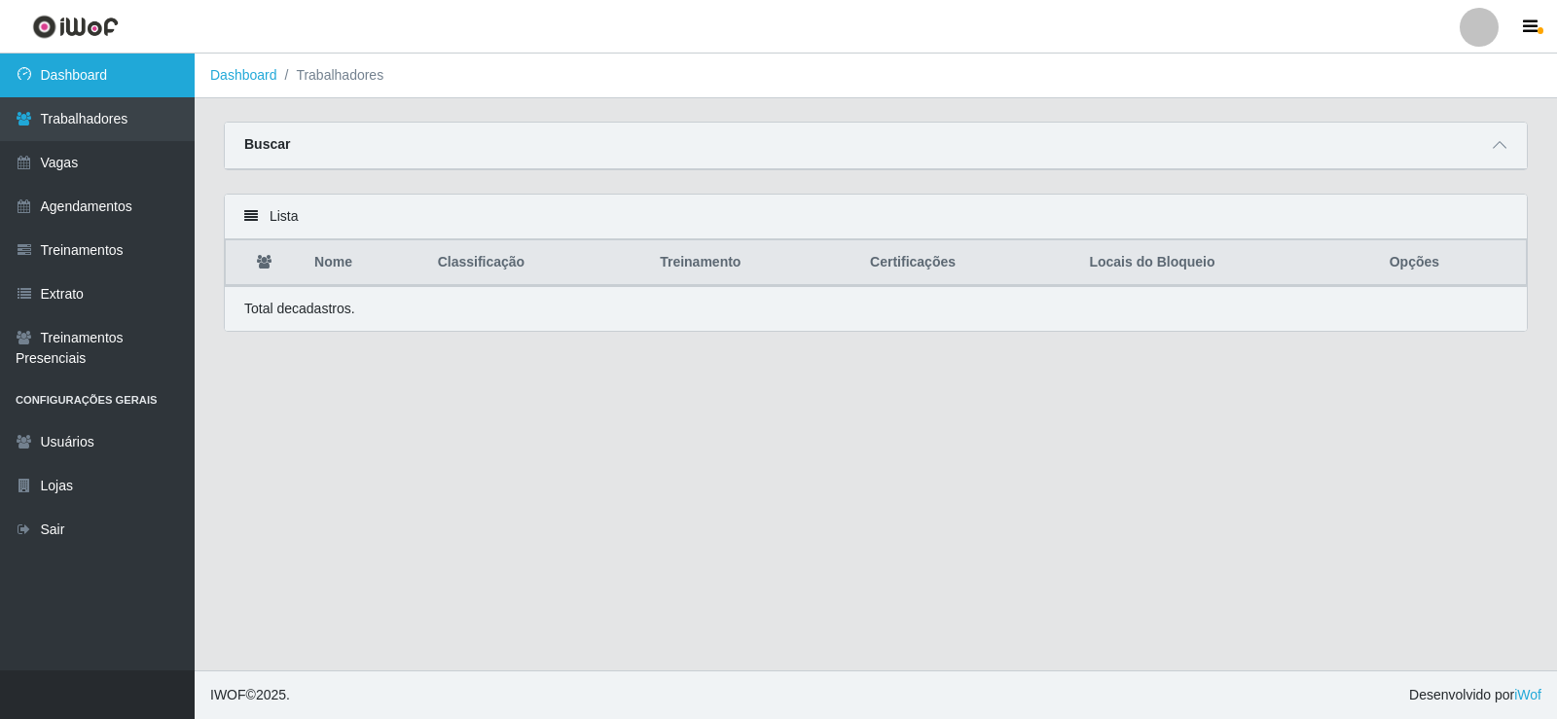
click at [140, 86] on link "Dashboard" at bounding box center [97, 76] width 195 height 44
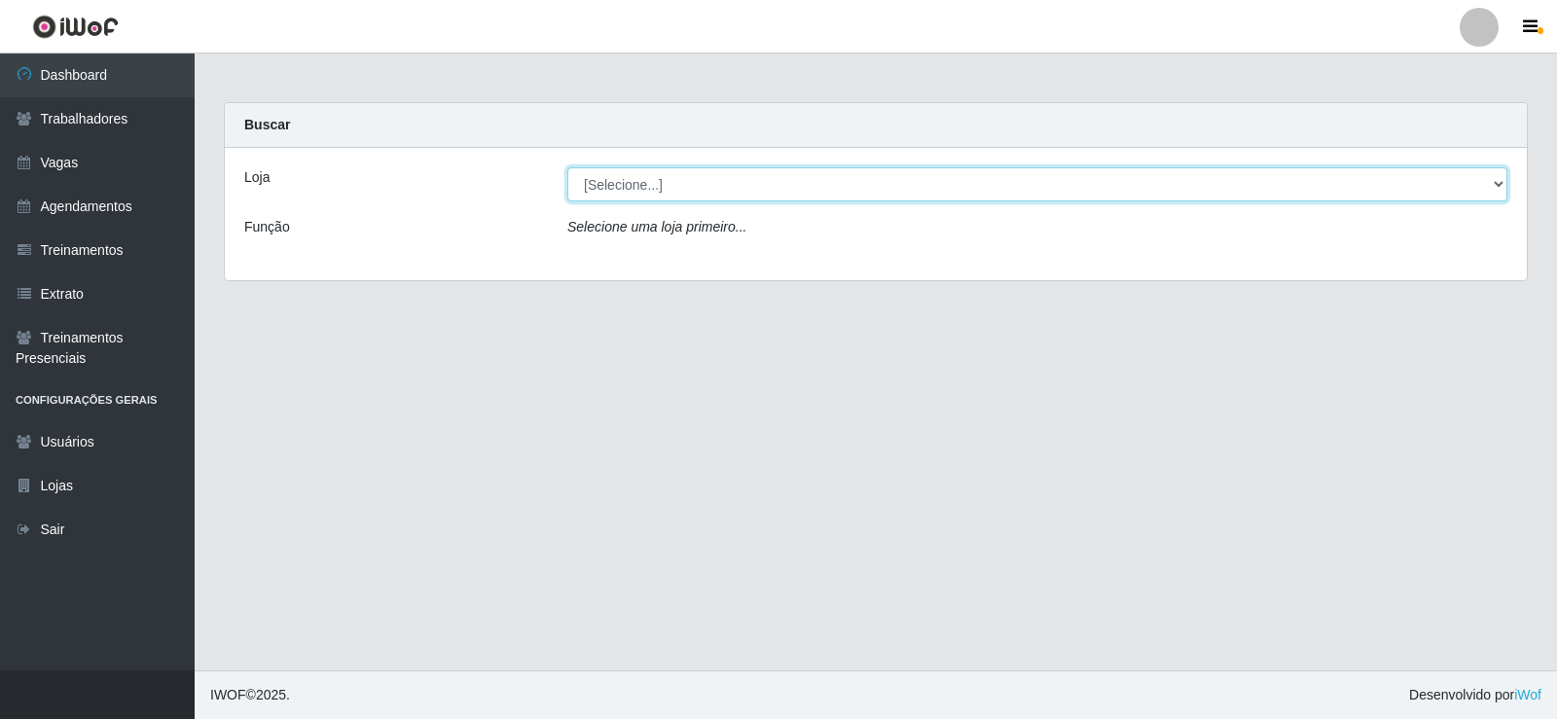
click at [707, 175] on select "[Selecione...] Supermercado Tadeu - [GEOGRAPHIC_DATA]" at bounding box center [1037, 184] width 940 height 34
select select "195"
click at [567, 167] on select "[Selecione...] Supermercado Tadeu - [GEOGRAPHIC_DATA]" at bounding box center [1037, 184] width 940 height 34
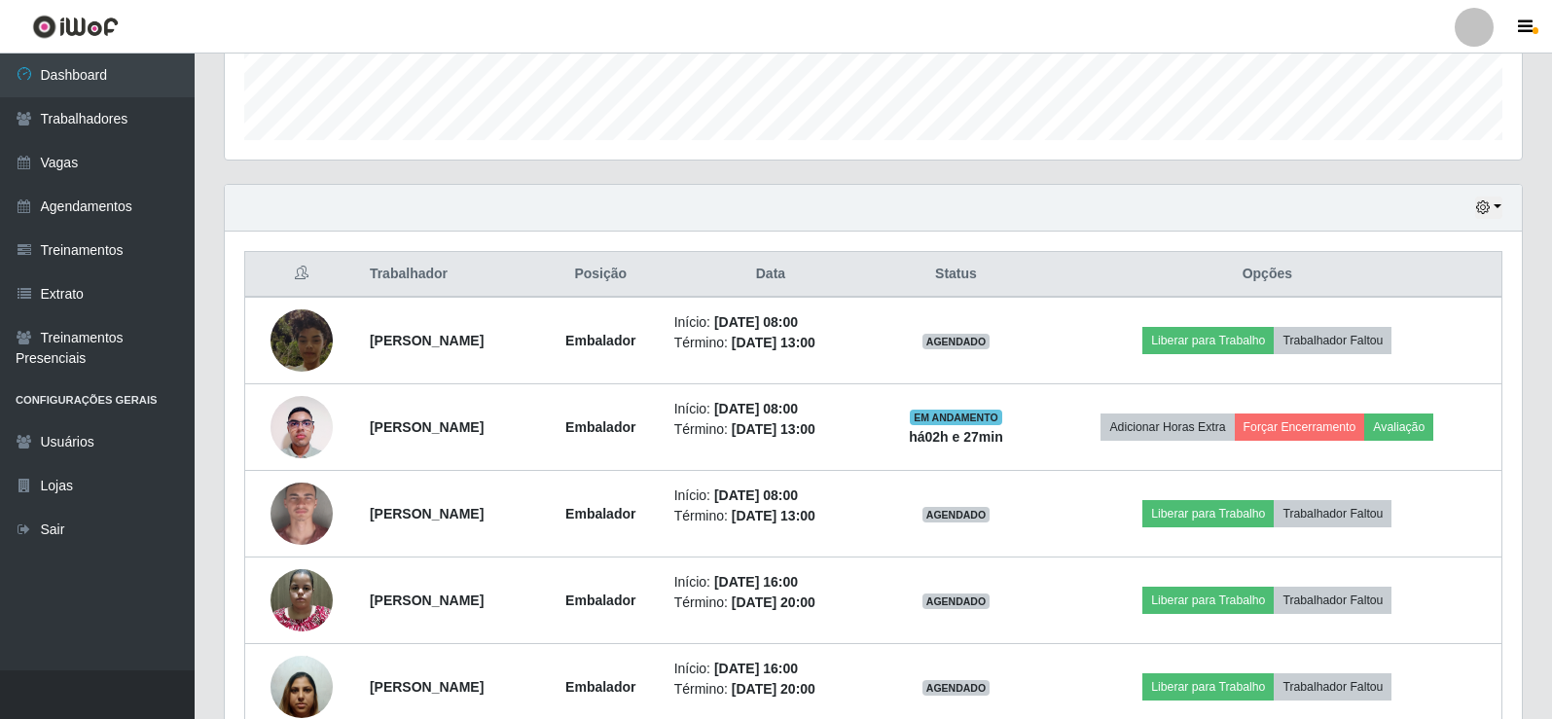
scroll to position [779, 0]
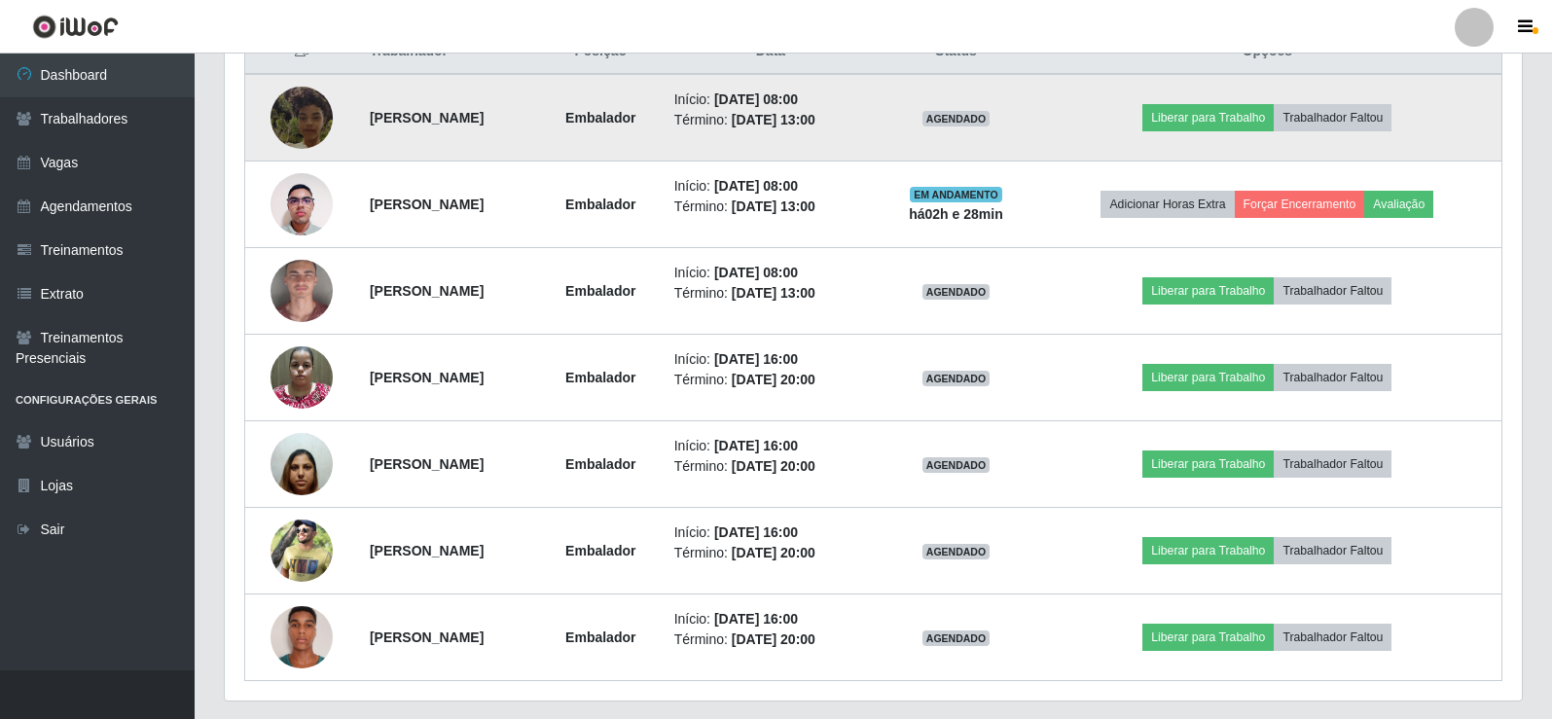
click at [303, 118] on img at bounding box center [302, 117] width 62 height 111
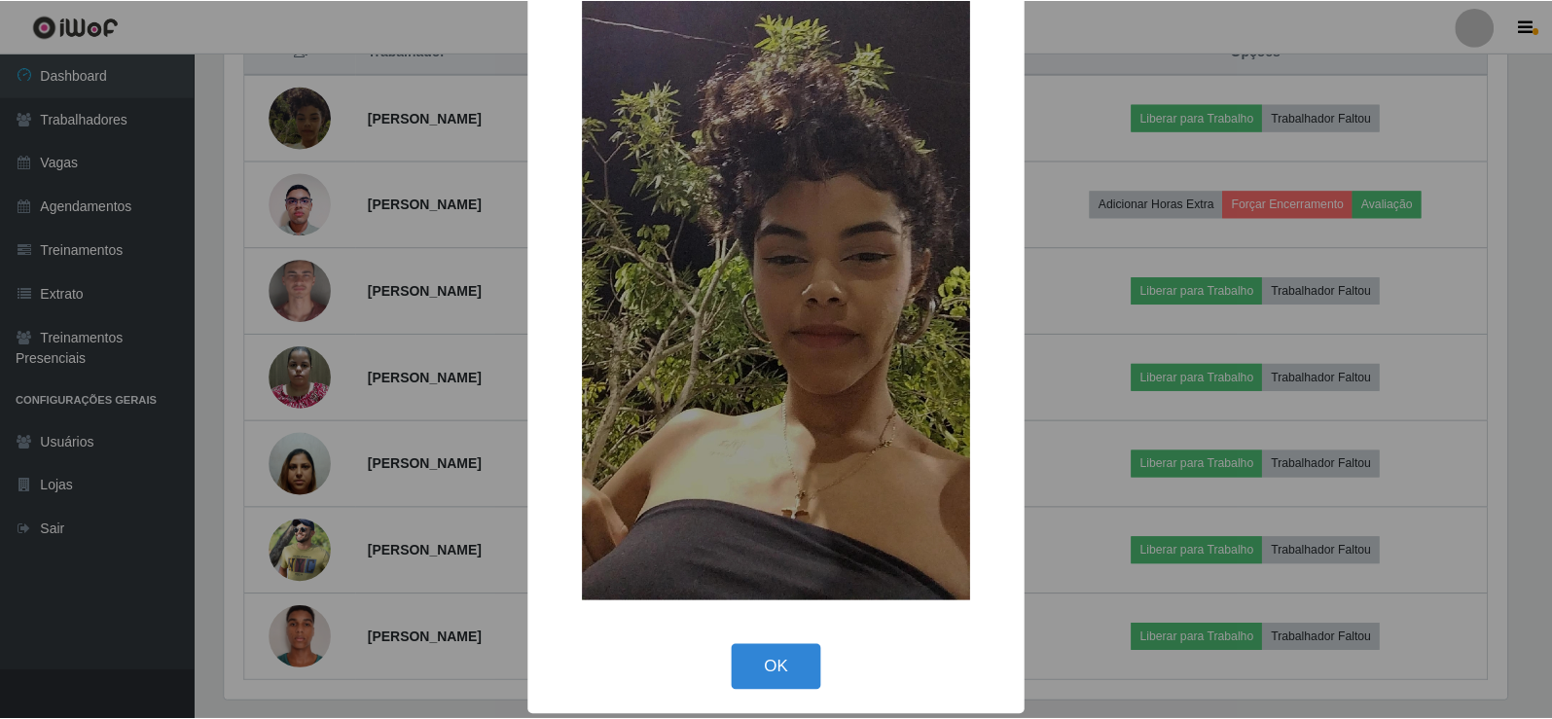
scroll to position [143, 0]
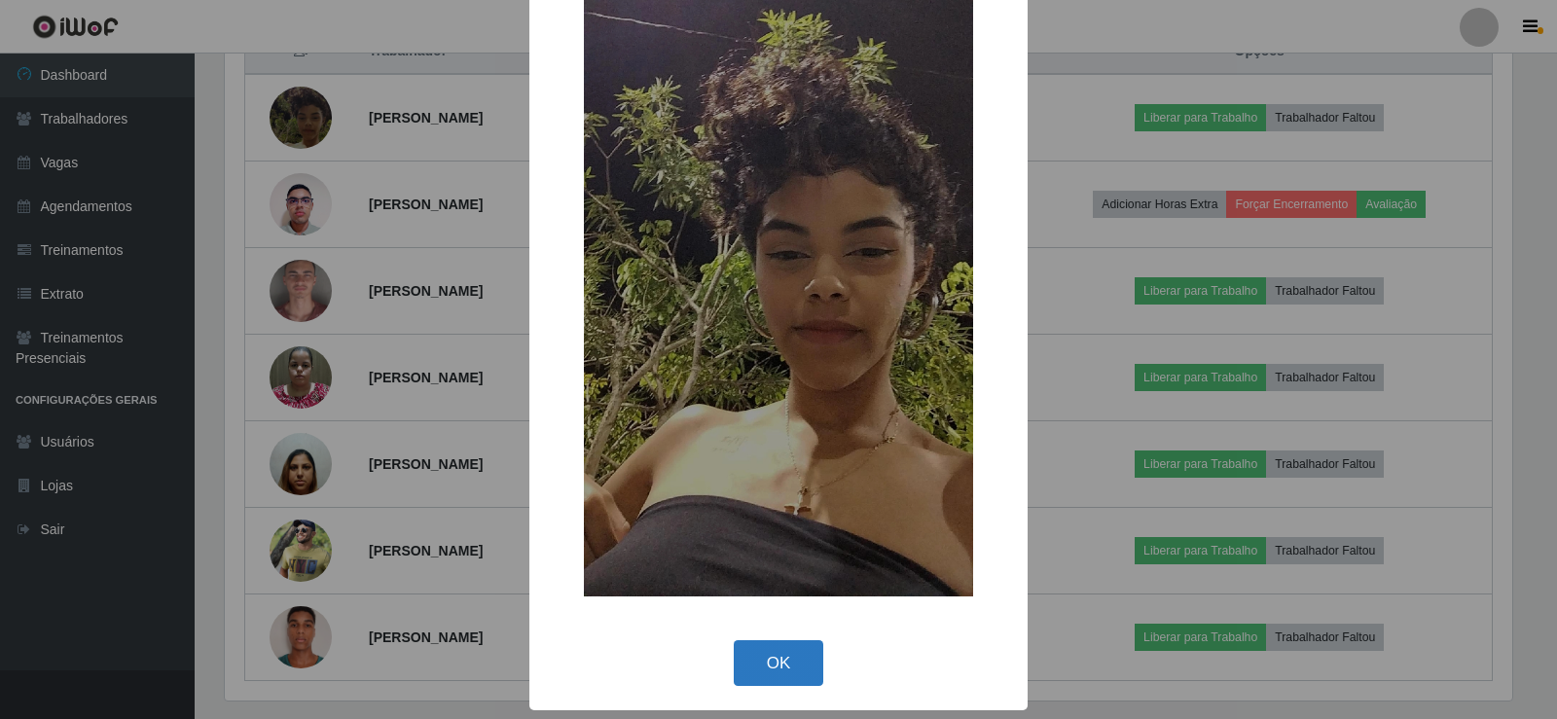
click at [754, 654] on button "OK" at bounding box center [779, 663] width 91 height 46
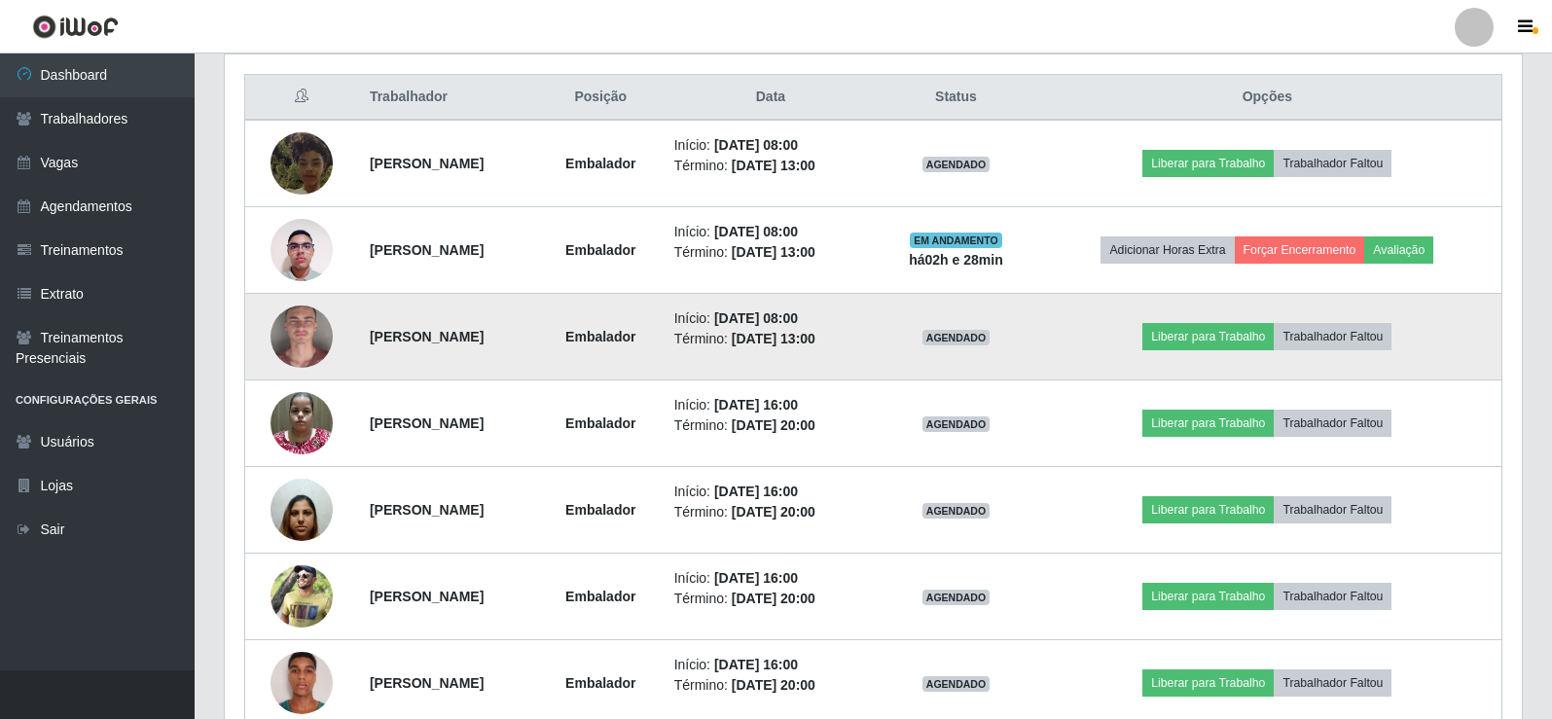
scroll to position [681, 0]
